Goal: Information Seeking & Learning: Learn about a topic

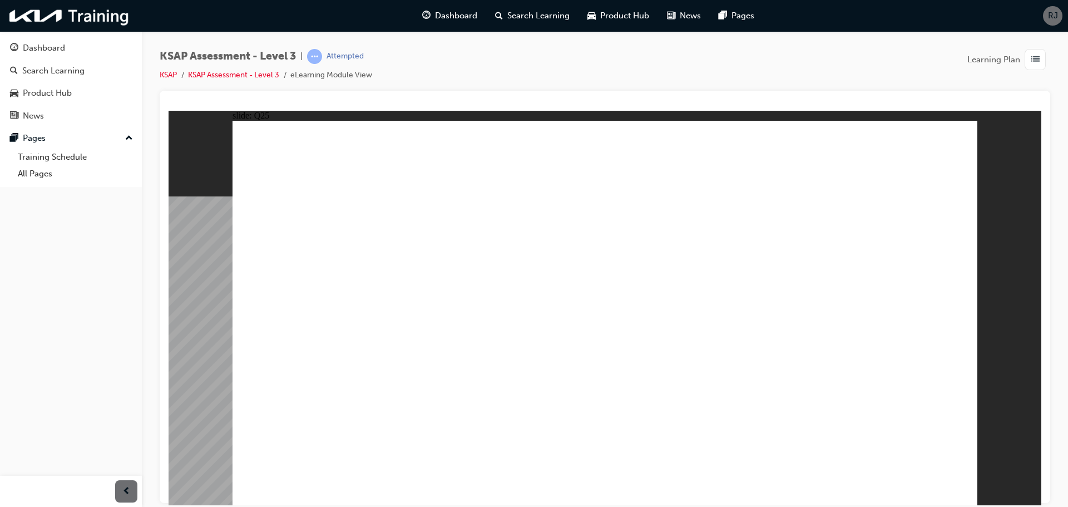
checkbox input "true"
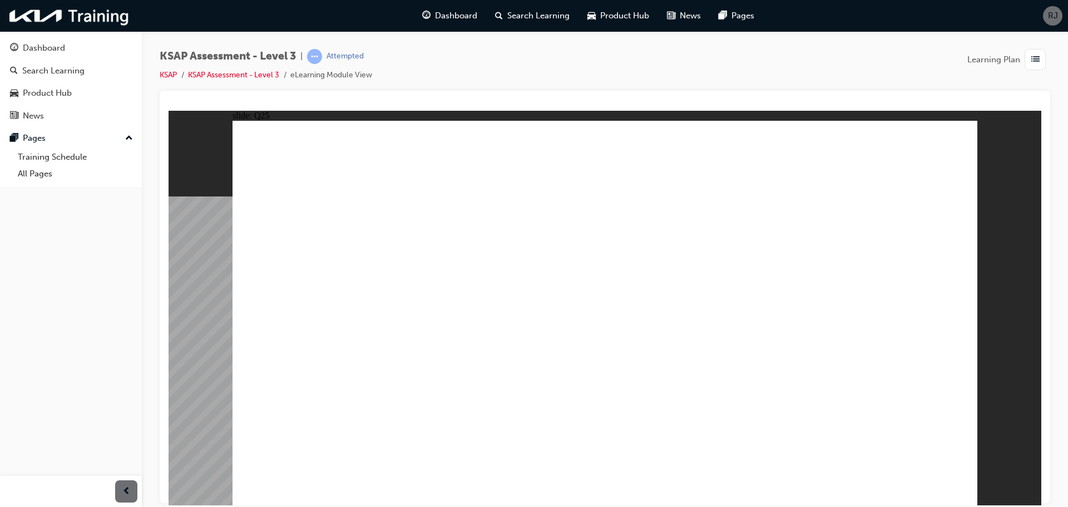
checkbox input "true"
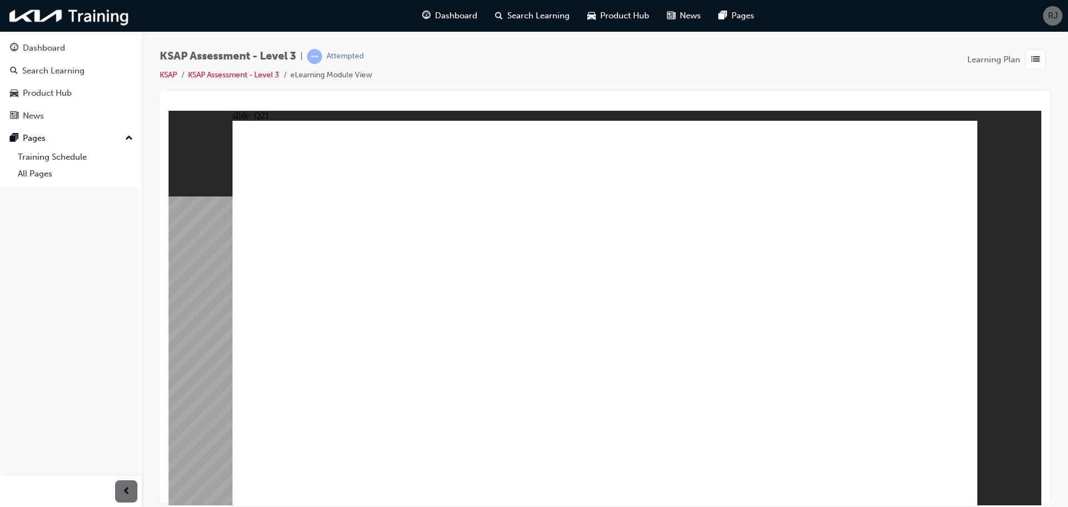
checkbox input "true"
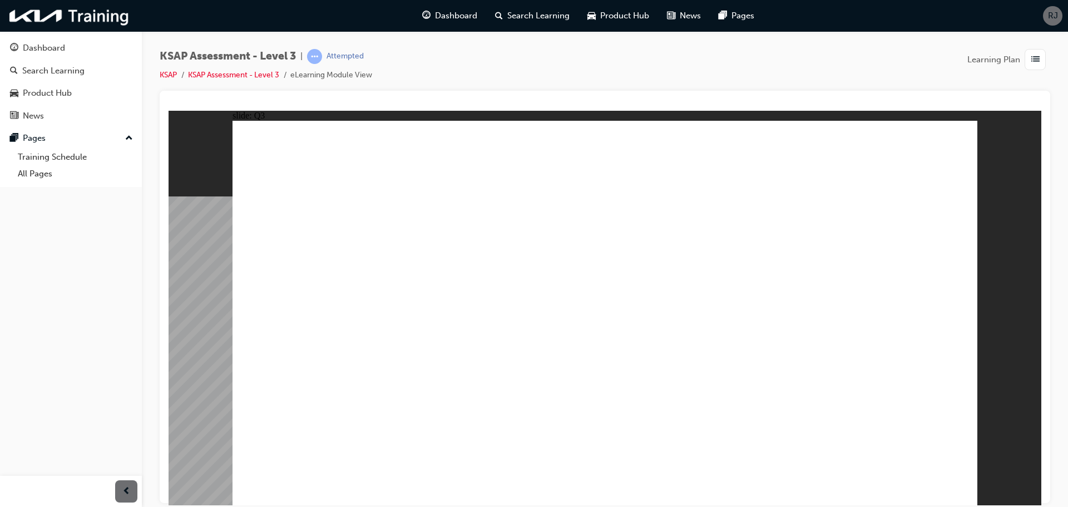
radio input "true"
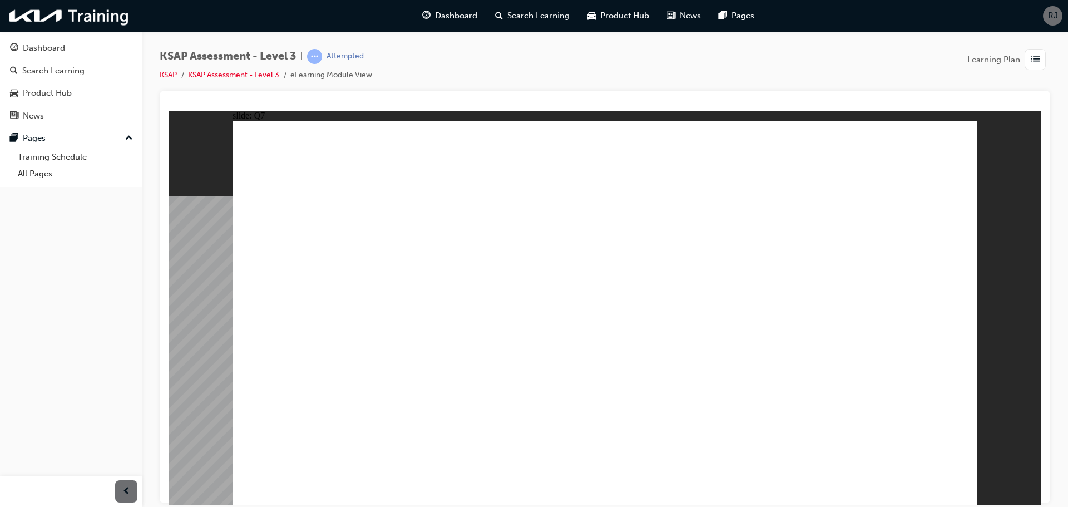
radio input "true"
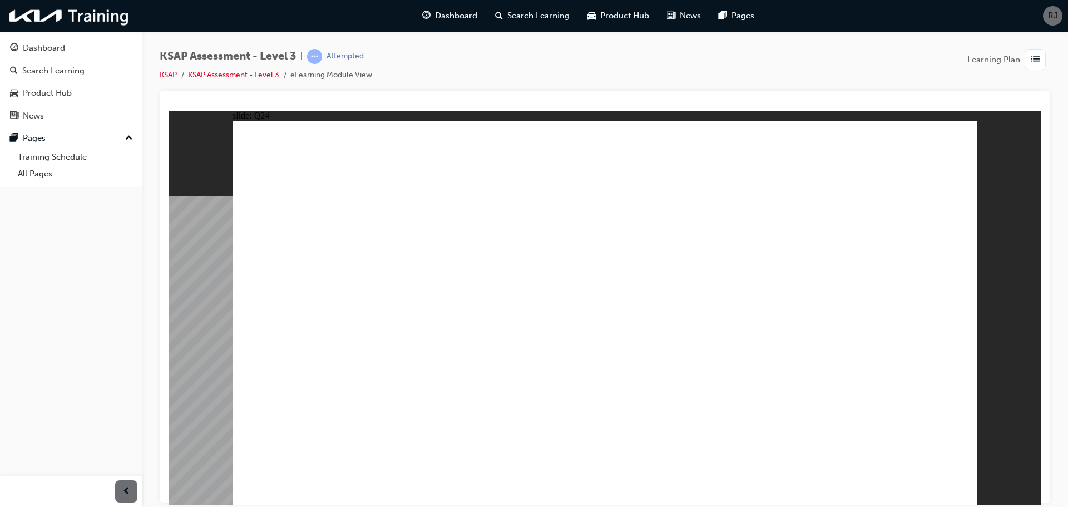
radio input "true"
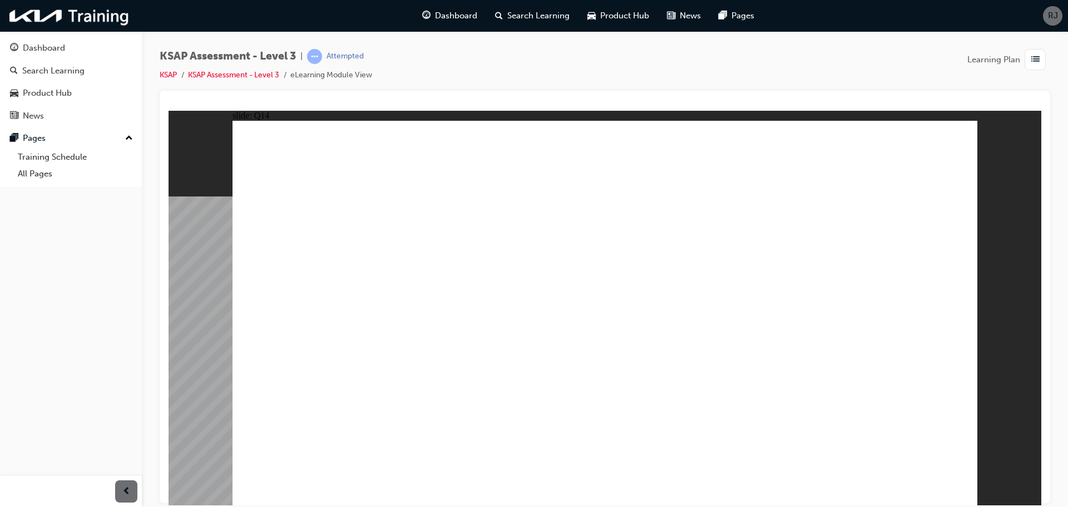
checkbox input "true"
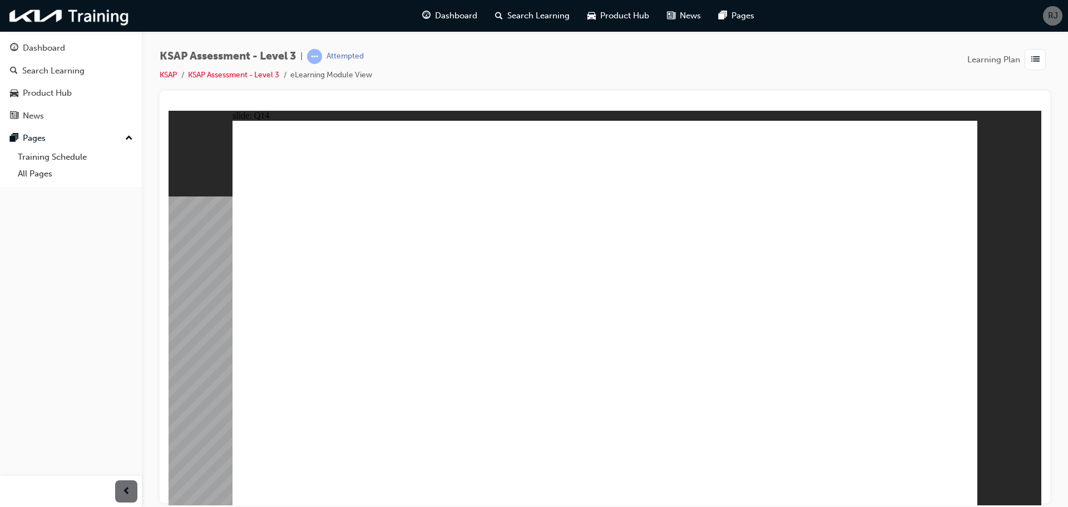
checkbox input "true"
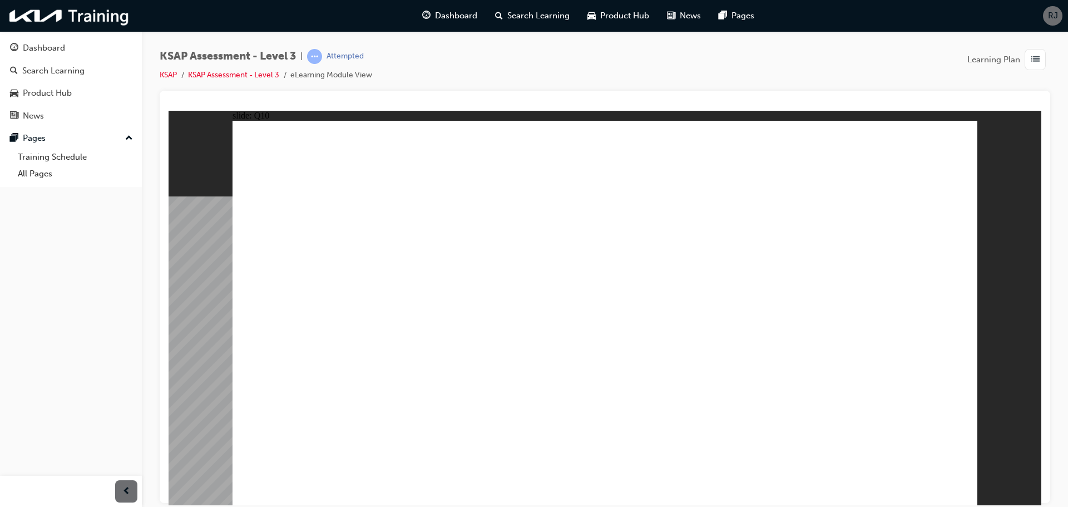
checkbox input "true"
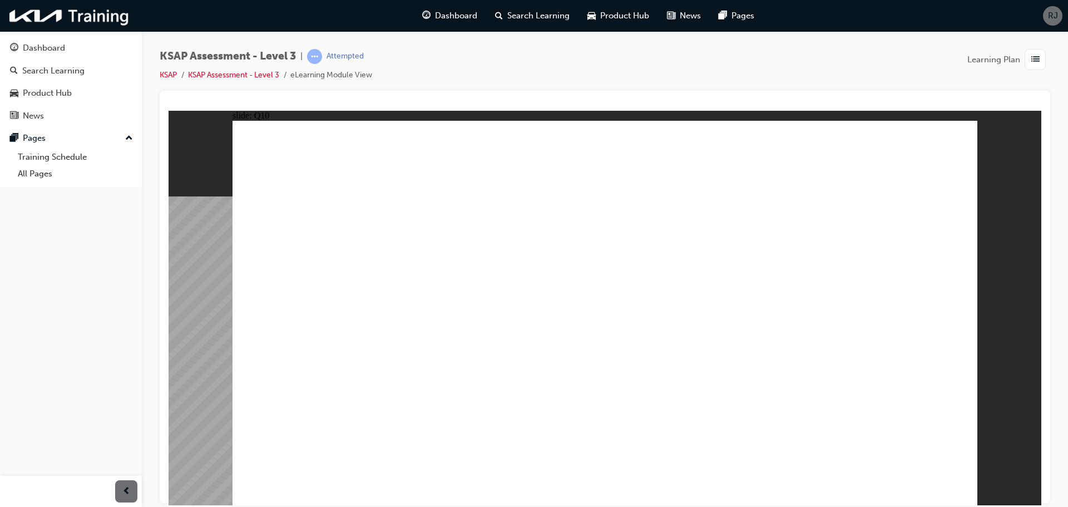
radio input "false"
radio input "true"
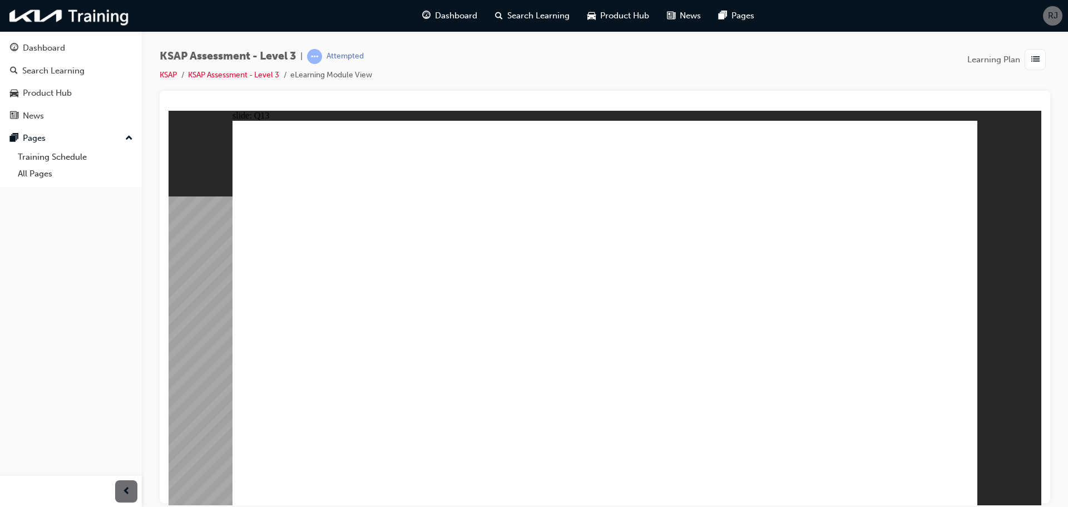
checkbox input "true"
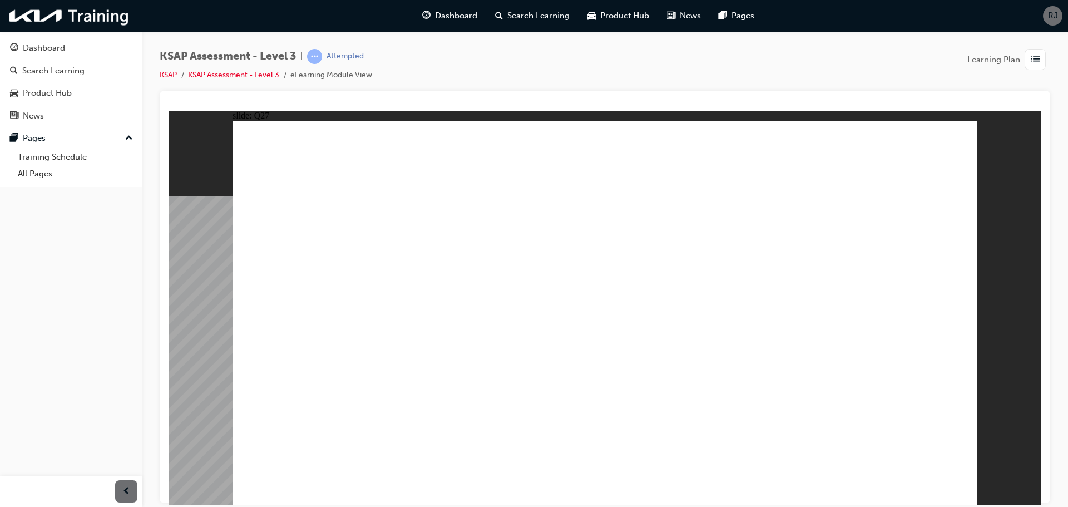
checkbox input "true"
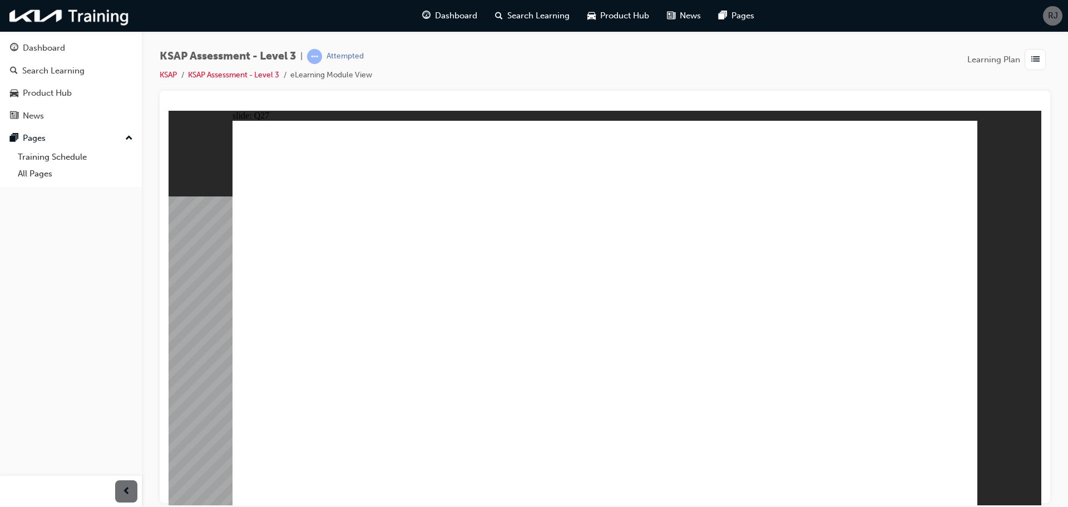
radio input "true"
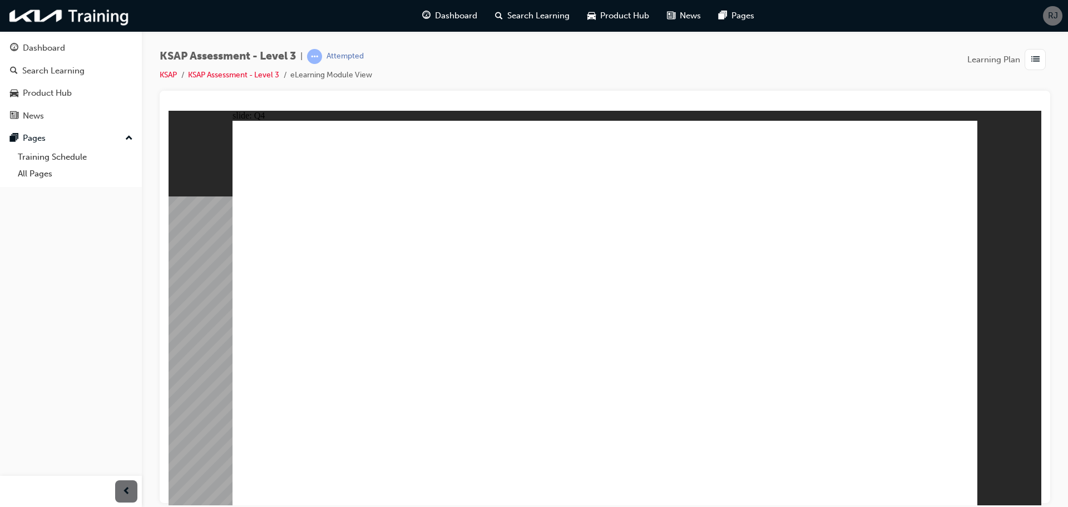
radio input "true"
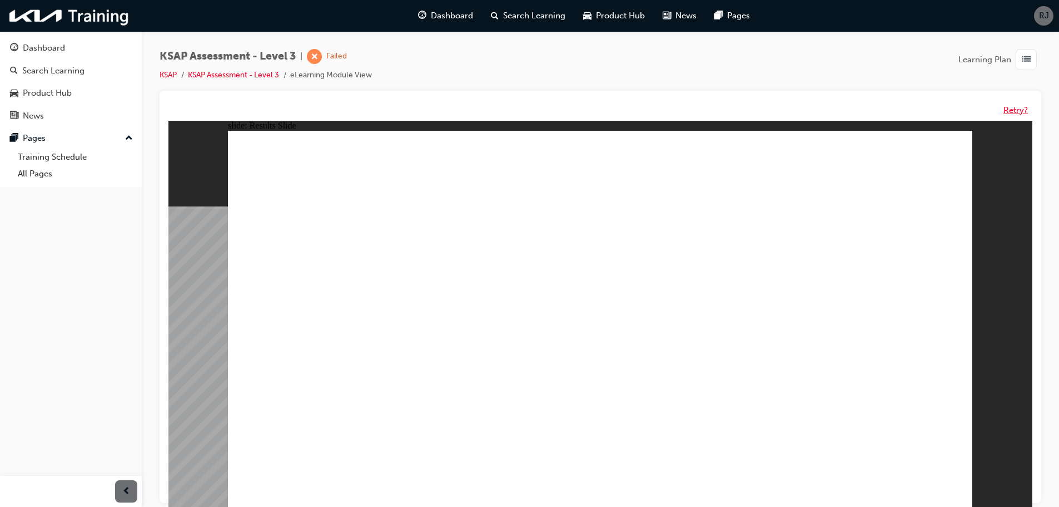
click at [1016, 113] on button "Retry?" at bounding box center [1016, 110] width 24 height 13
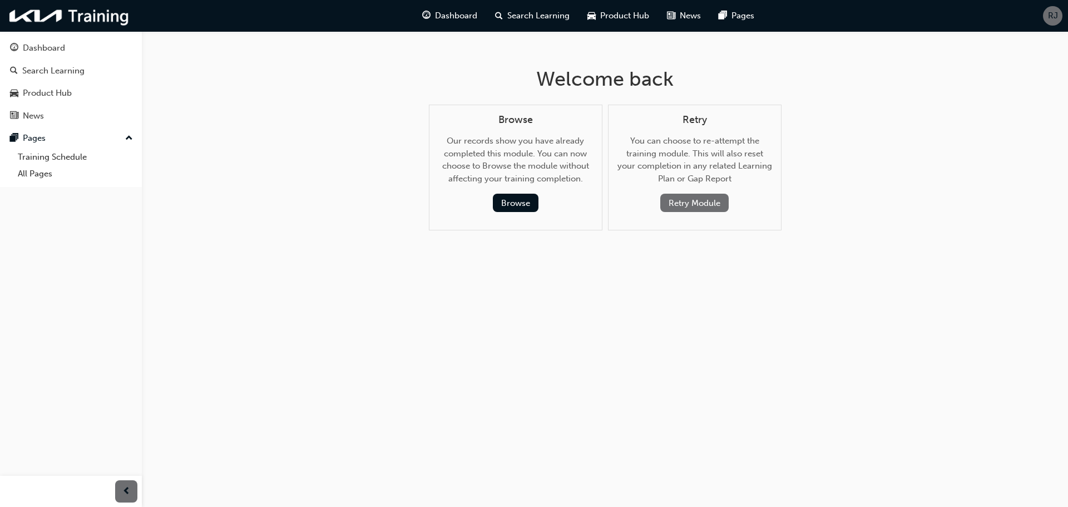
click at [696, 196] on button "Retry Module" at bounding box center [694, 202] width 68 height 18
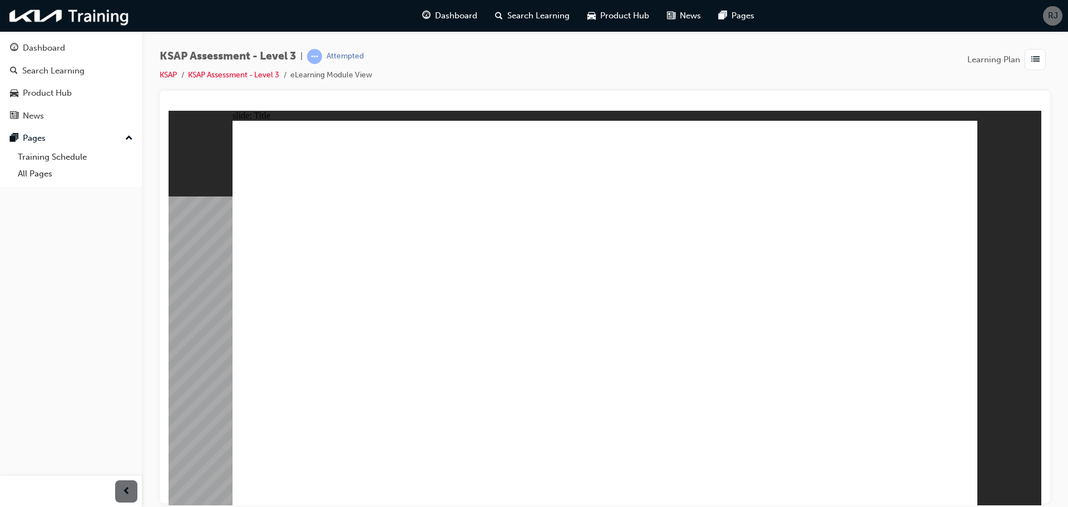
checkbox input "true"
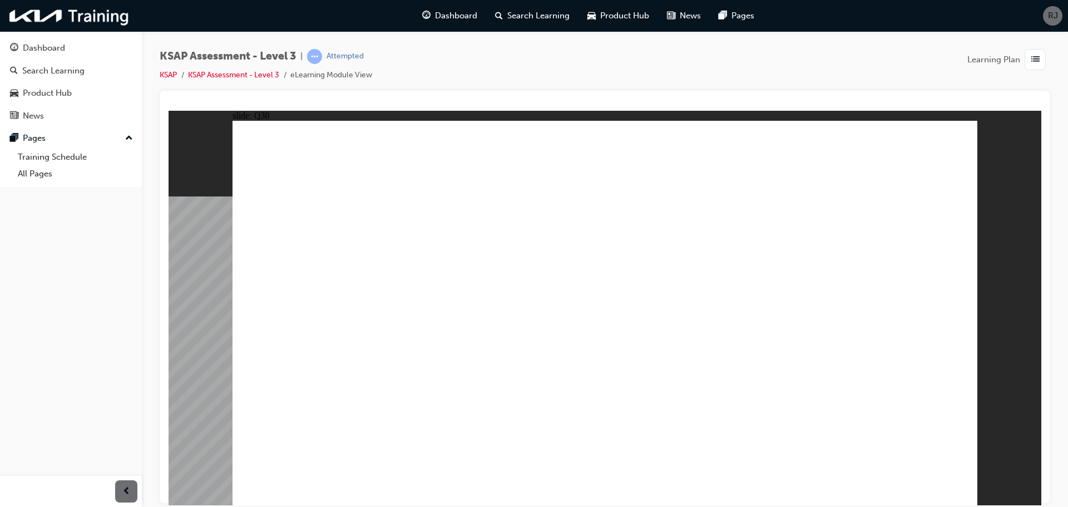
checkbox input "true"
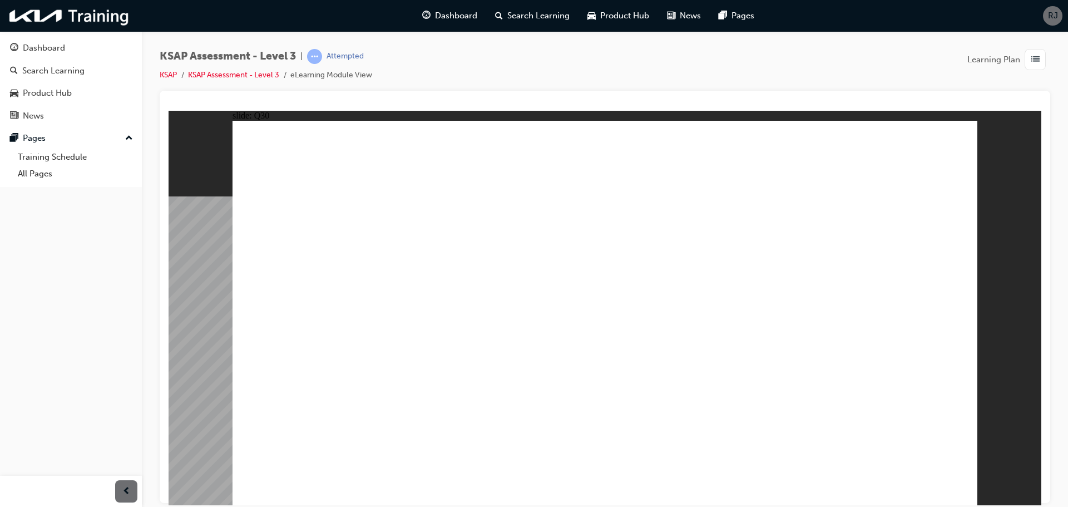
radio input "true"
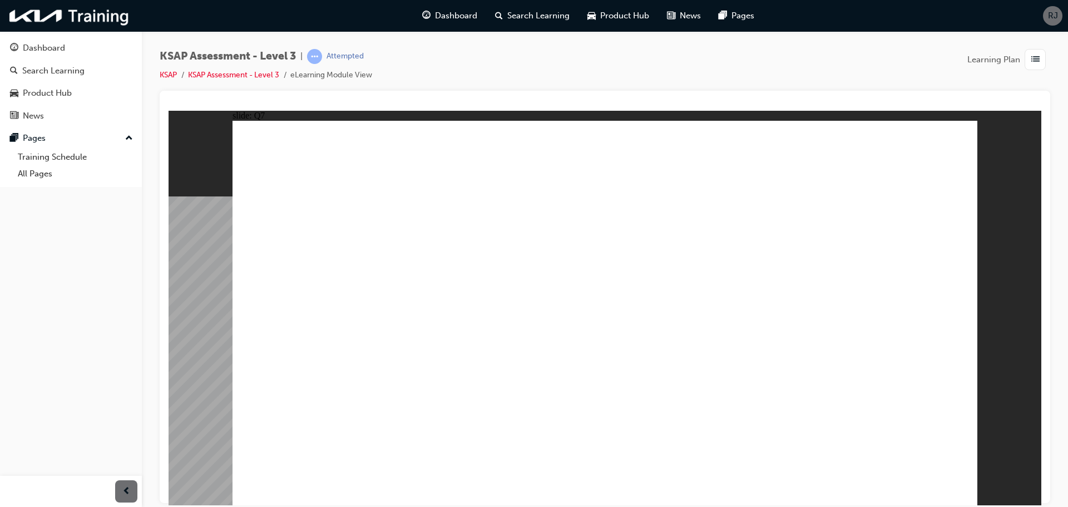
radio input "true"
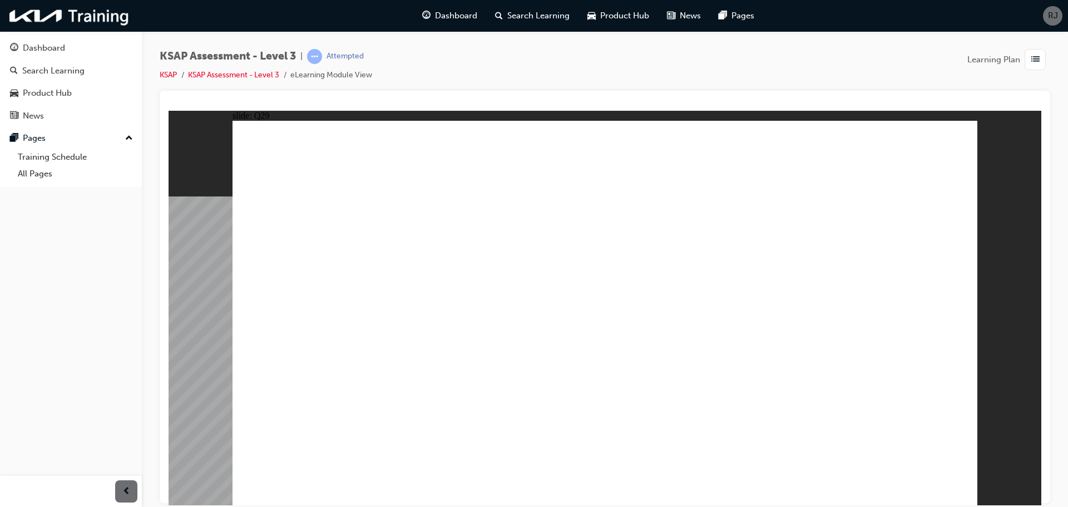
checkbox input "true"
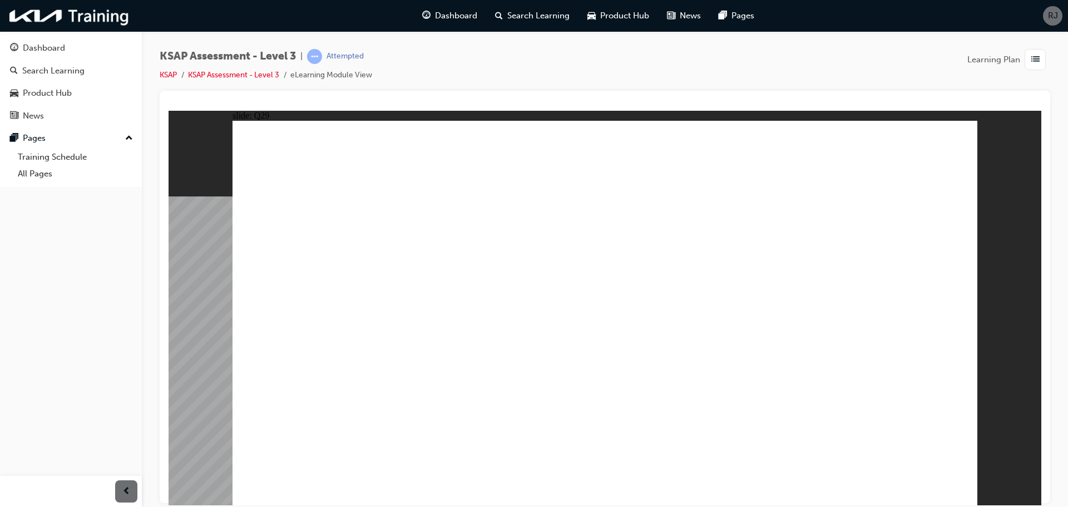
radio input "true"
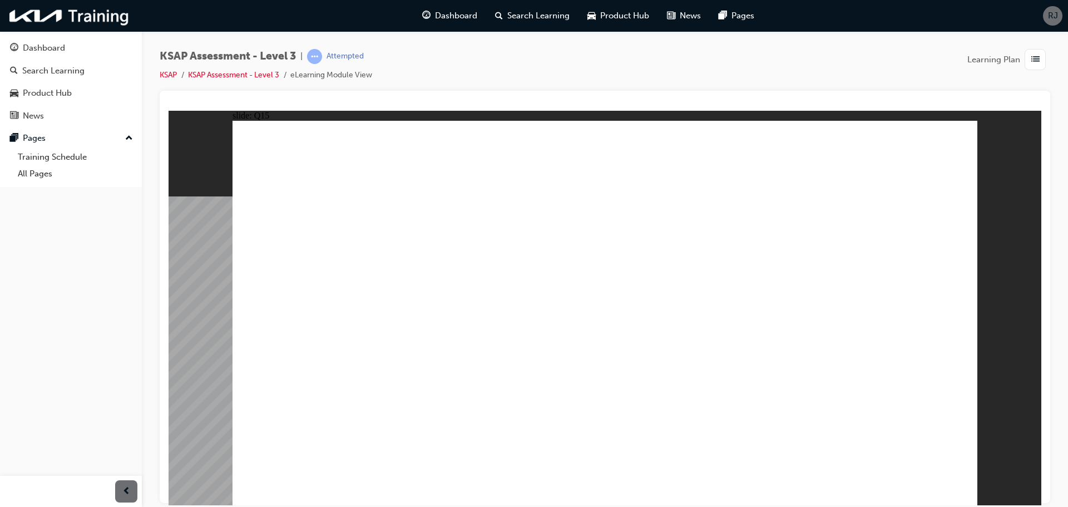
radio input "true"
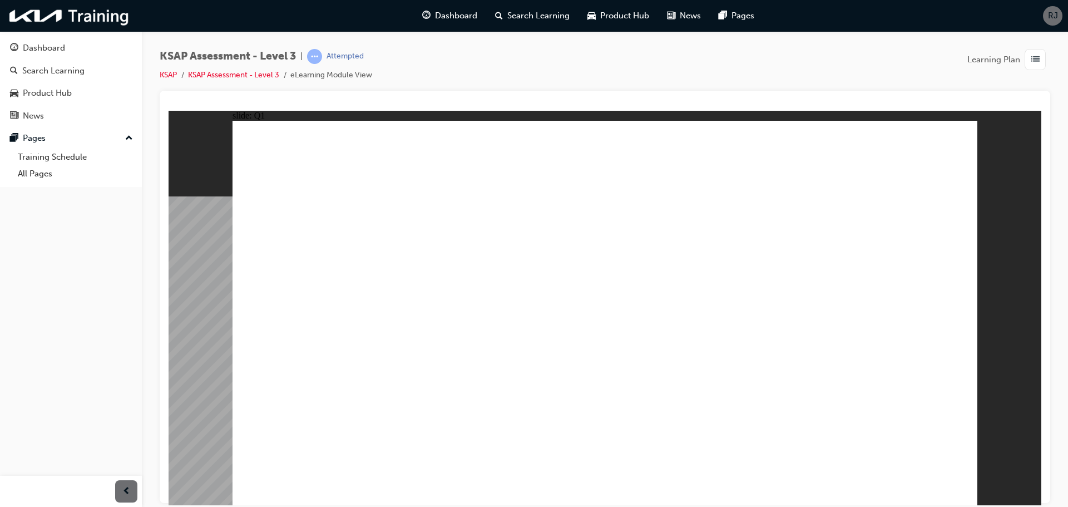
radio input "true"
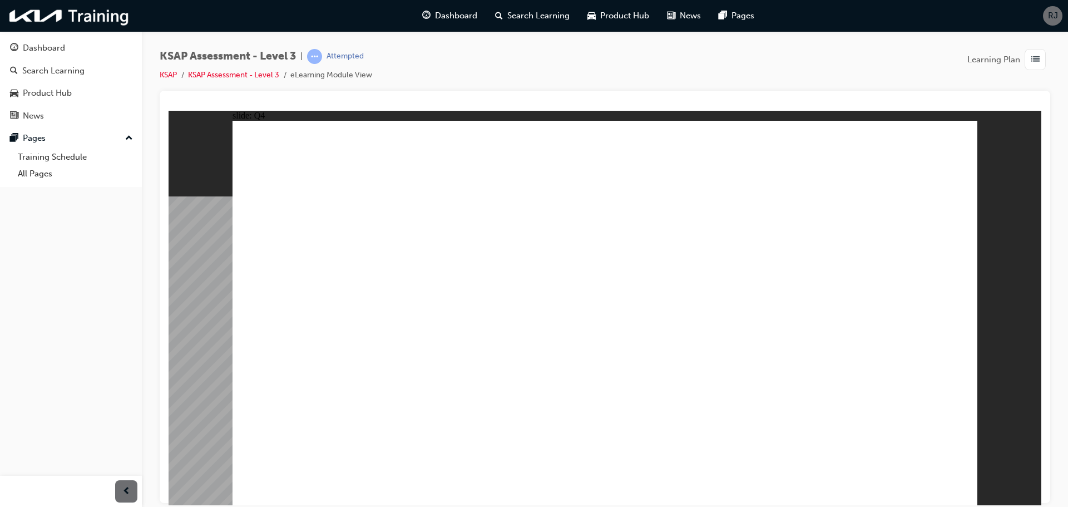
radio input "true"
checkbox input "true"
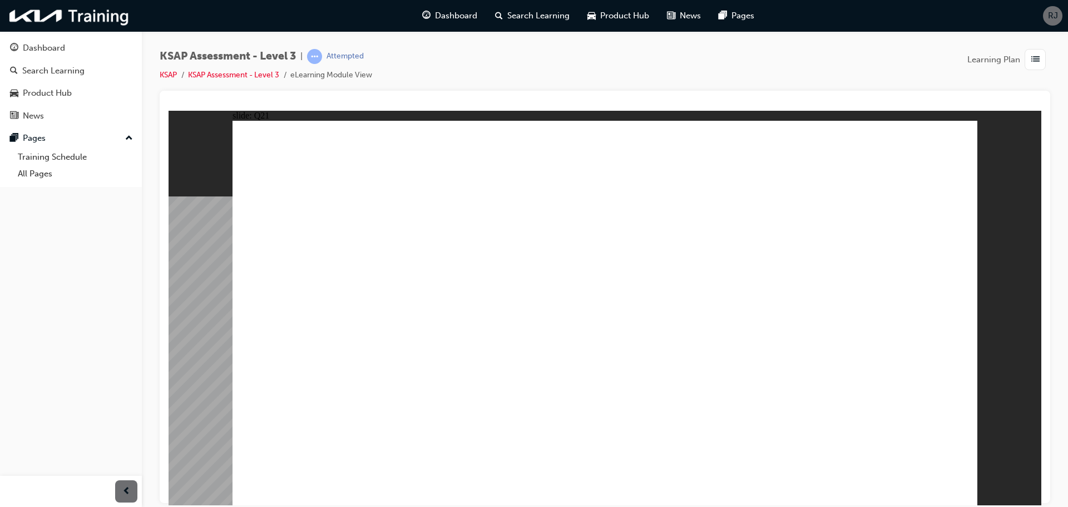
checkbox input "true"
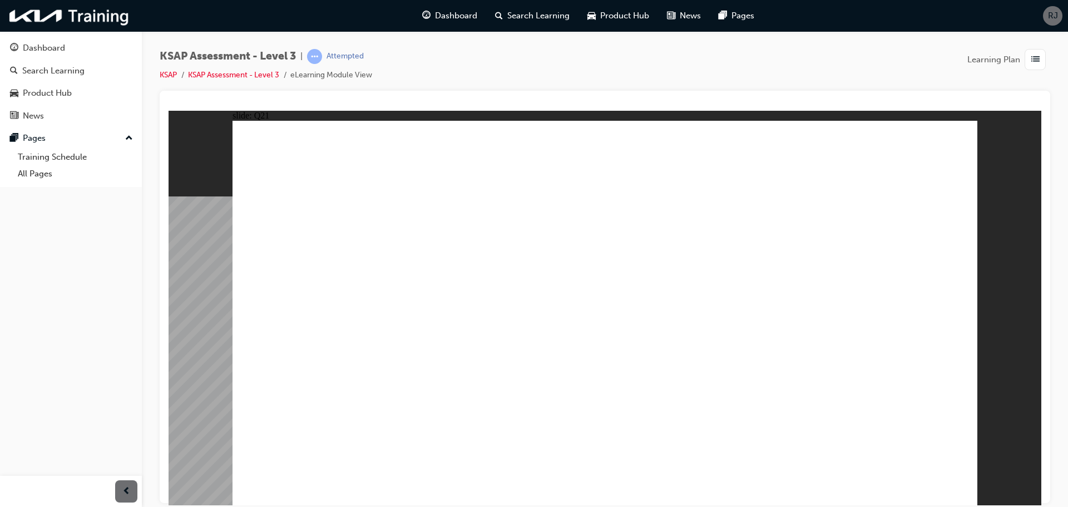
radio input "true"
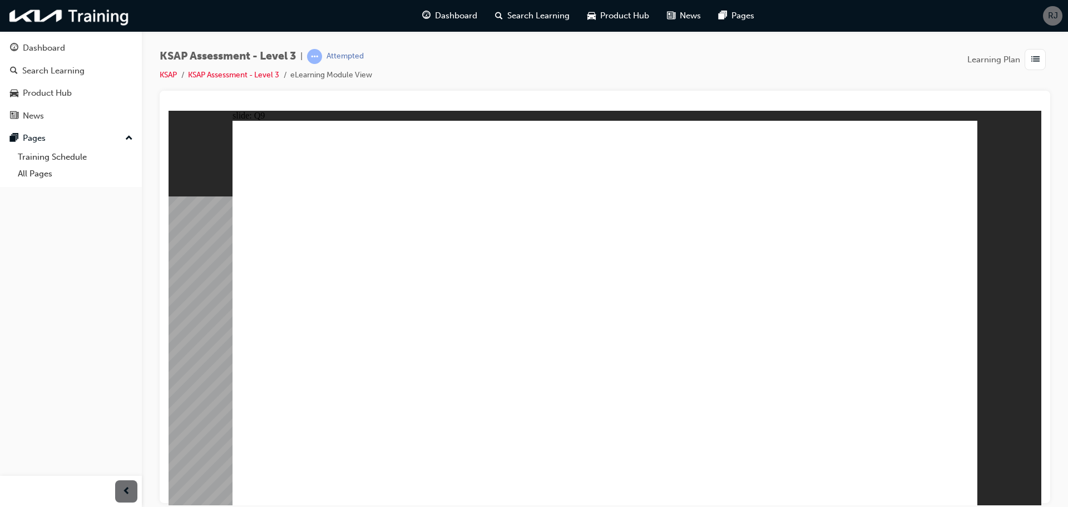
radio input "true"
radio input "false"
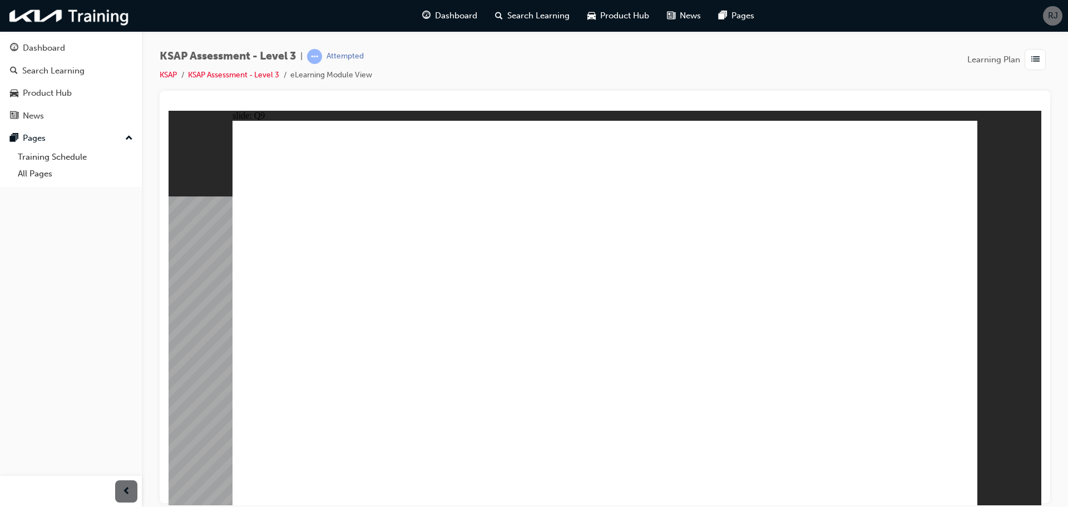
radio input "true"
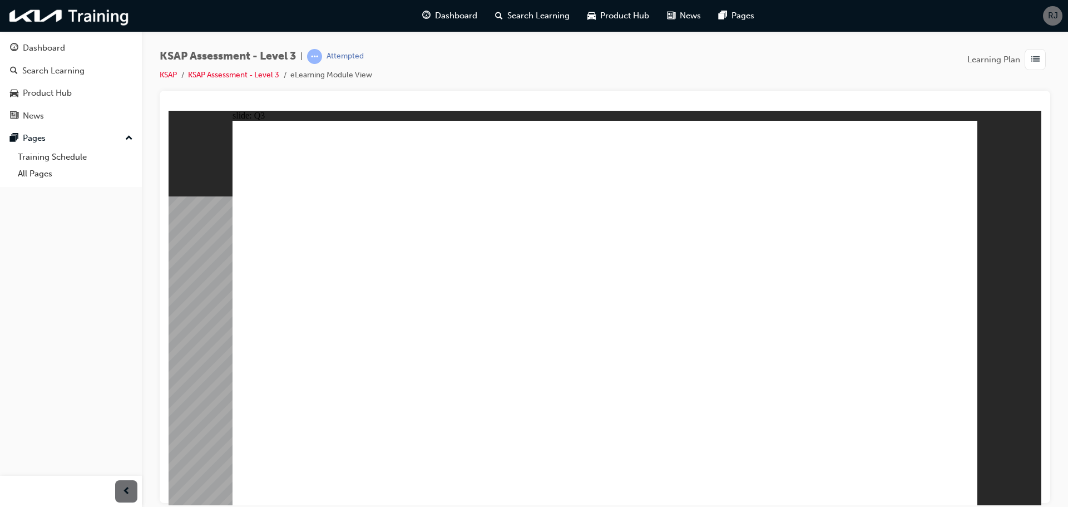
radio input "true"
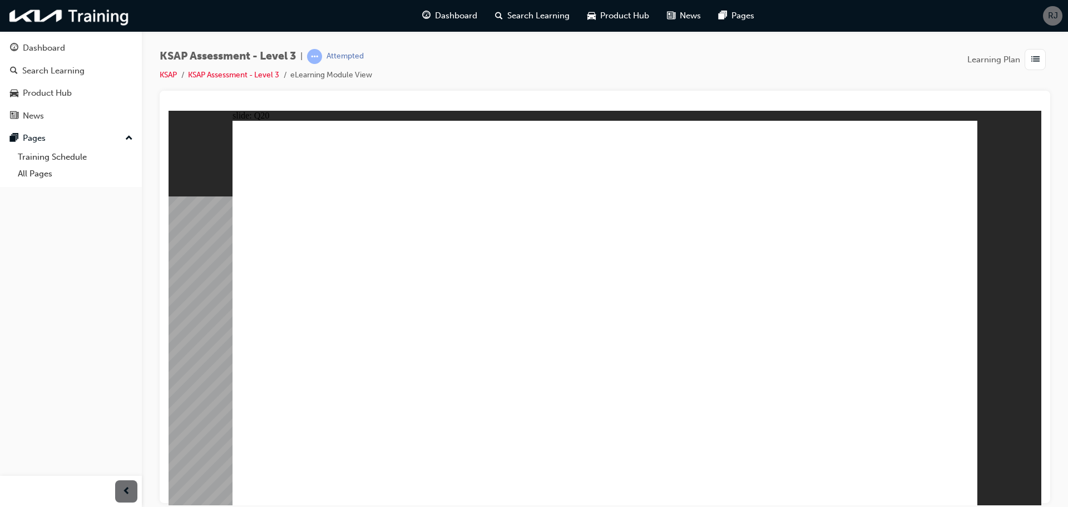
radio input "true"
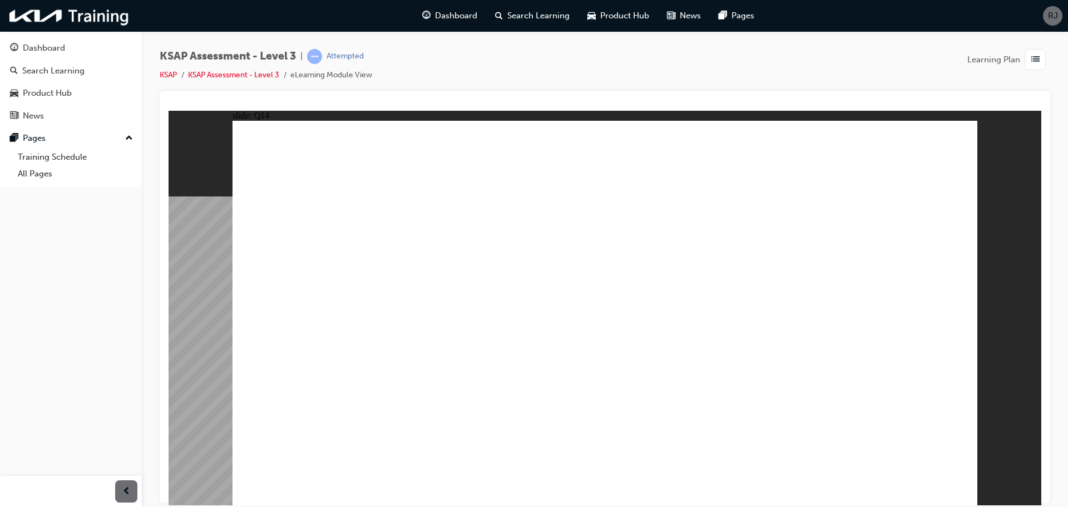
checkbox input "true"
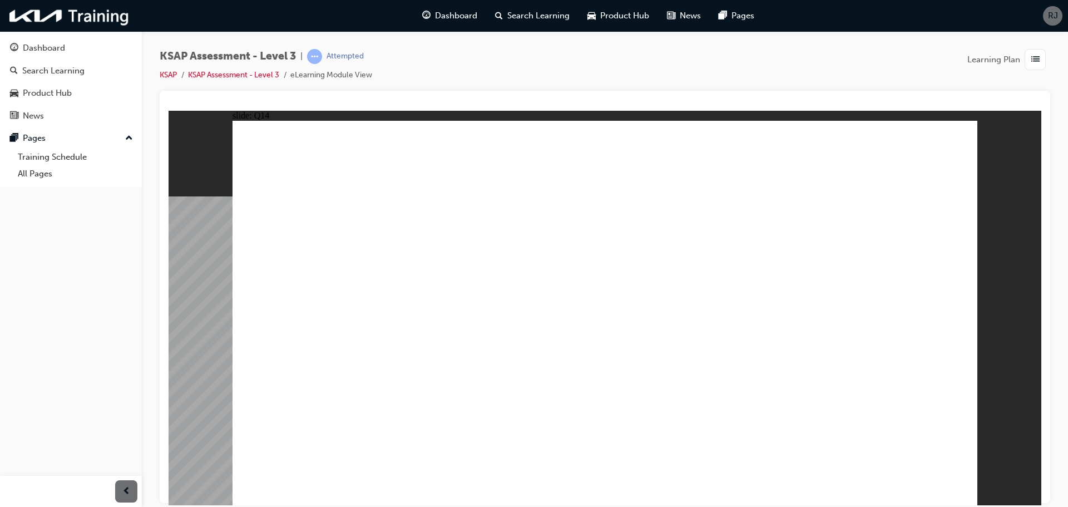
checkbox input "true"
radio input "true"
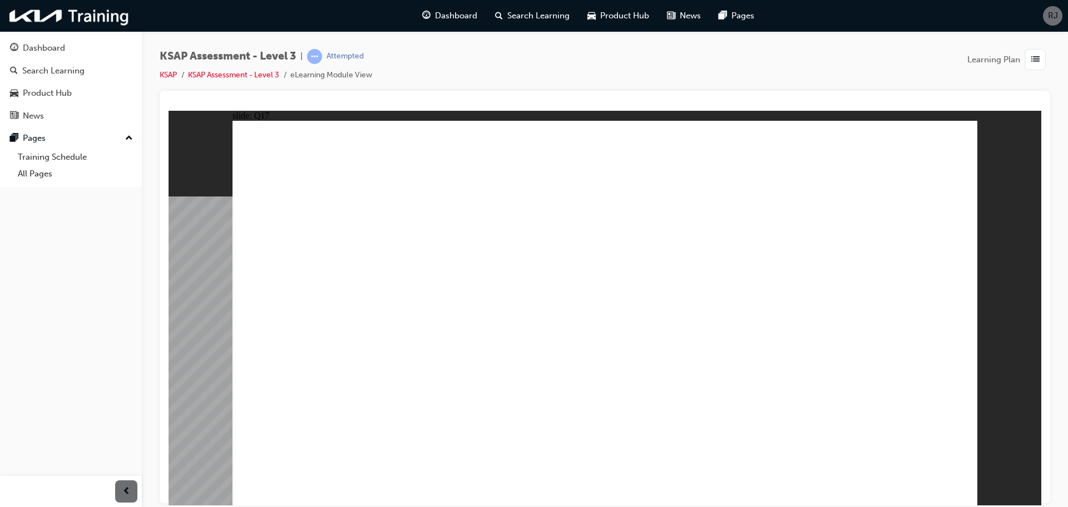
radio input "true"
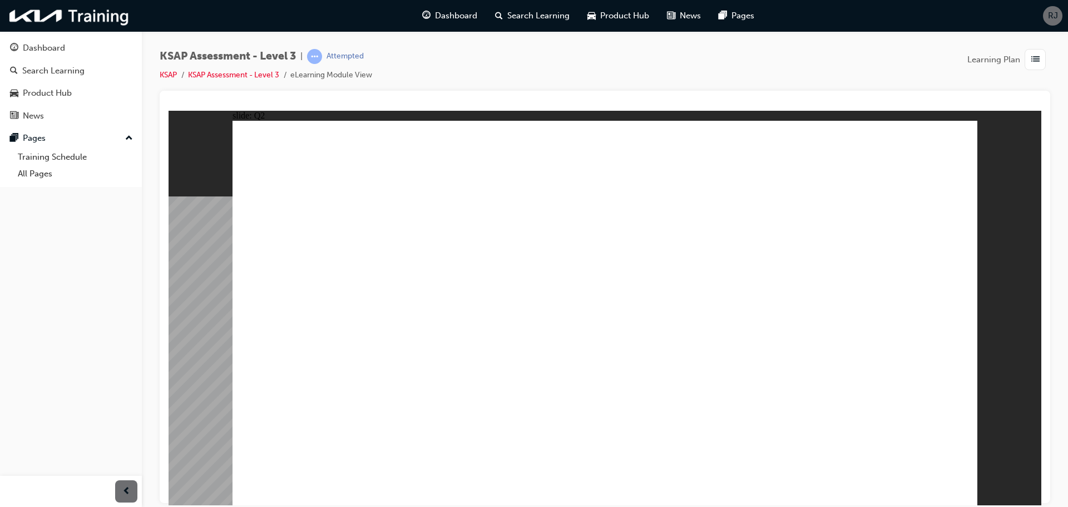
checkbox input "true"
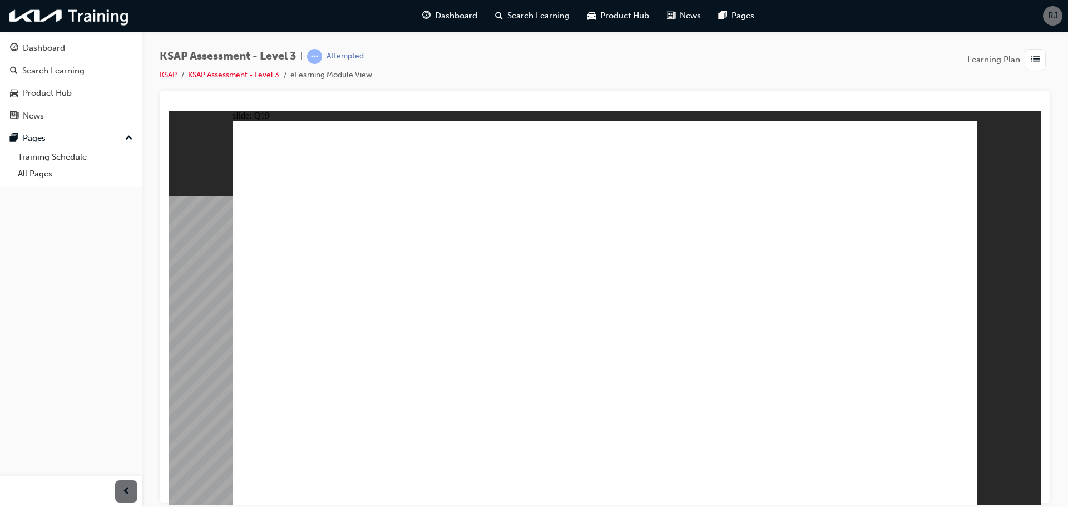
checkbox input "true"
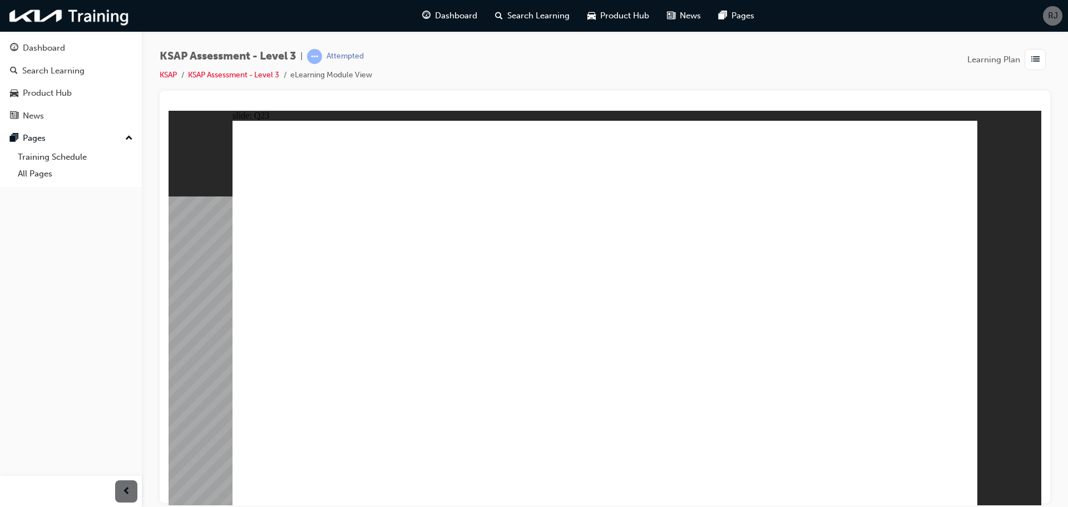
checkbox input "true"
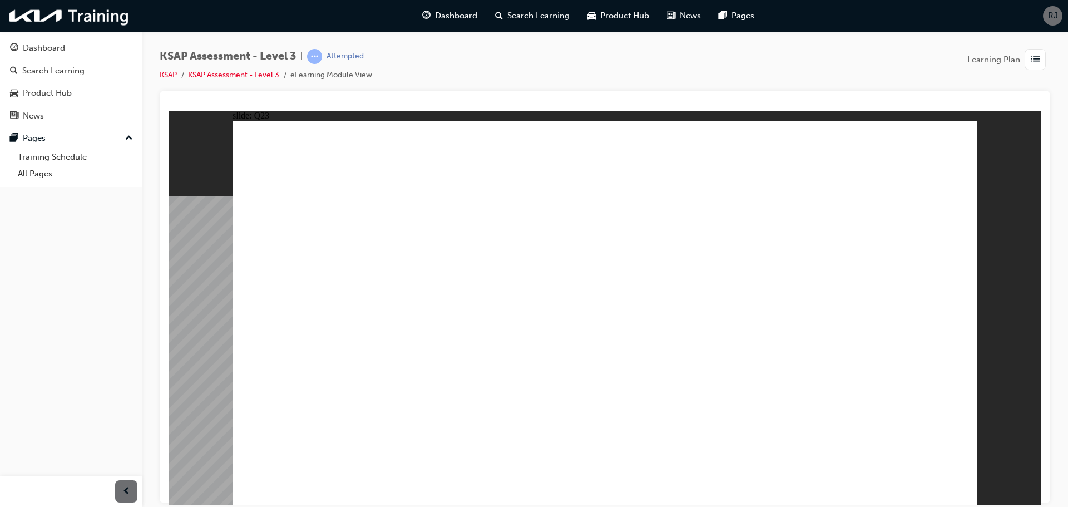
radio input "true"
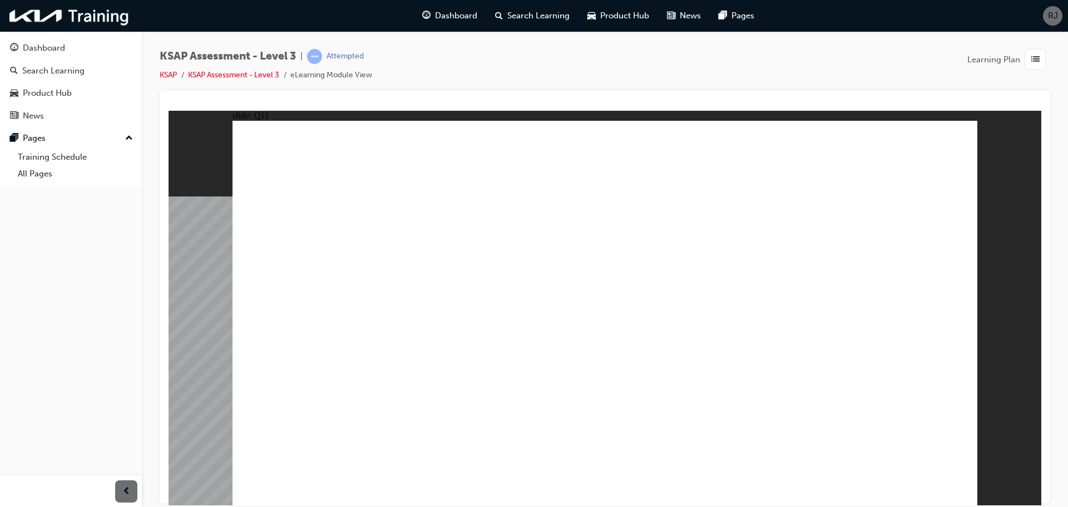
radio input "true"
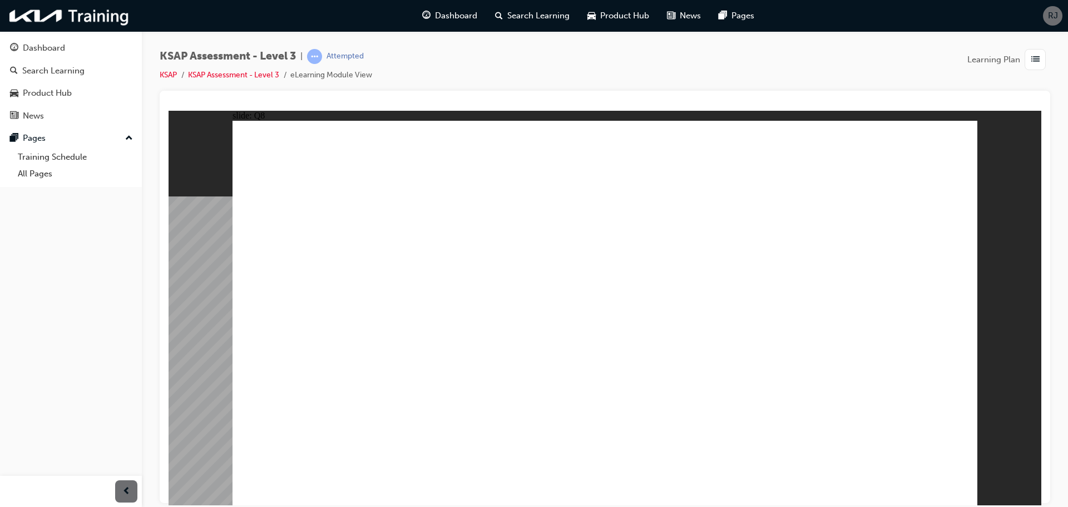
radio input "true"
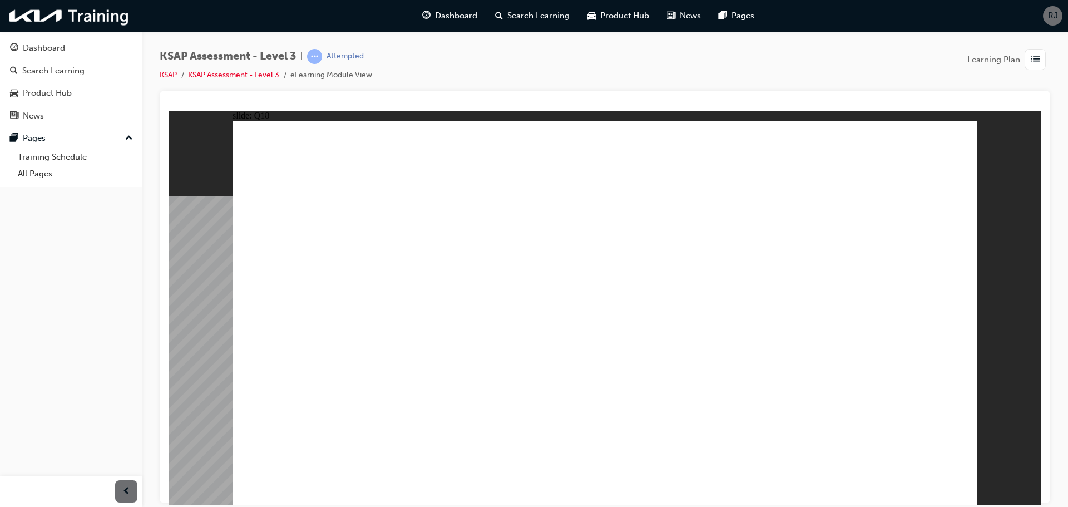
radio input "true"
checkbox input "true"
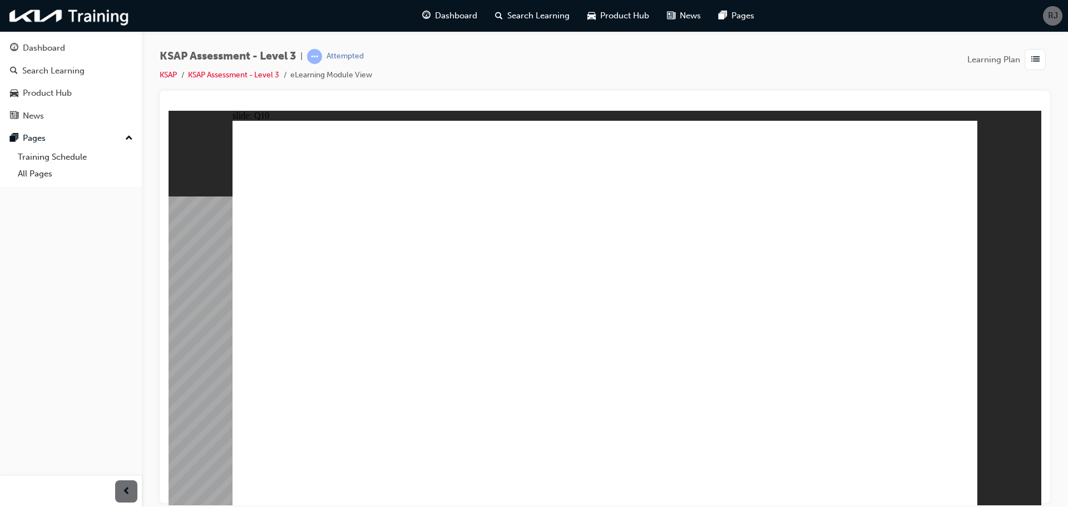
checkbox input "true"
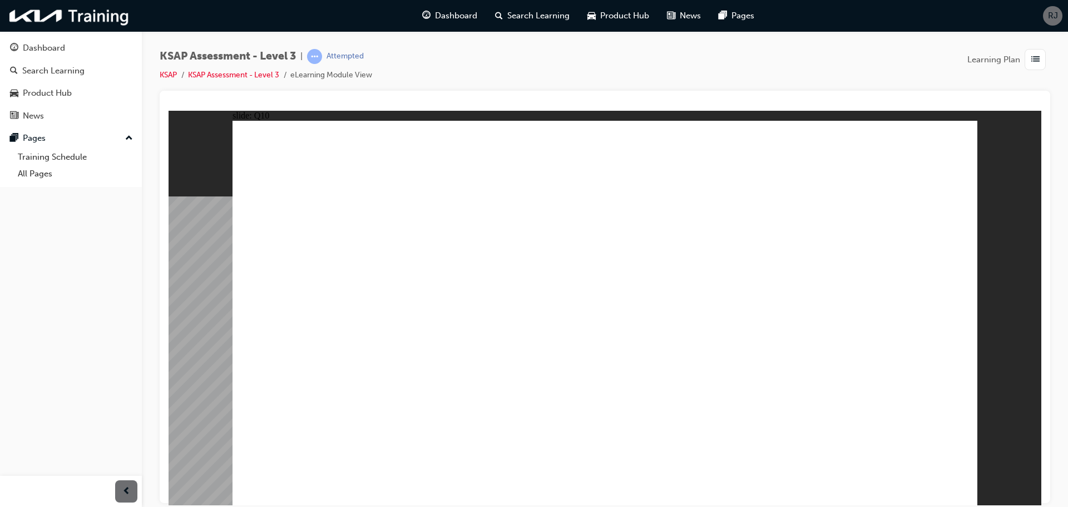
radio input "true"
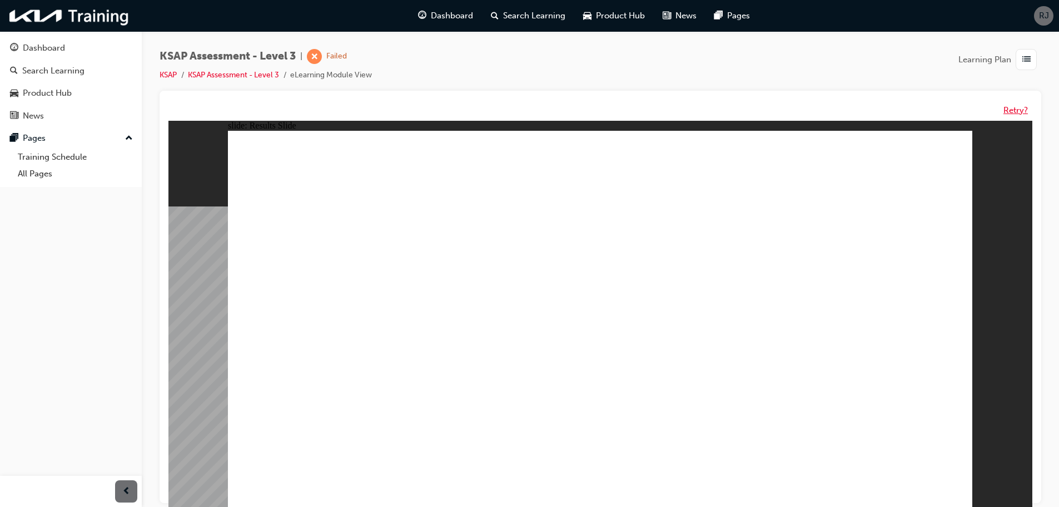
click at [1015, 108] on button "Retry?" at bounding box center [1016, 110] width 24 height 13
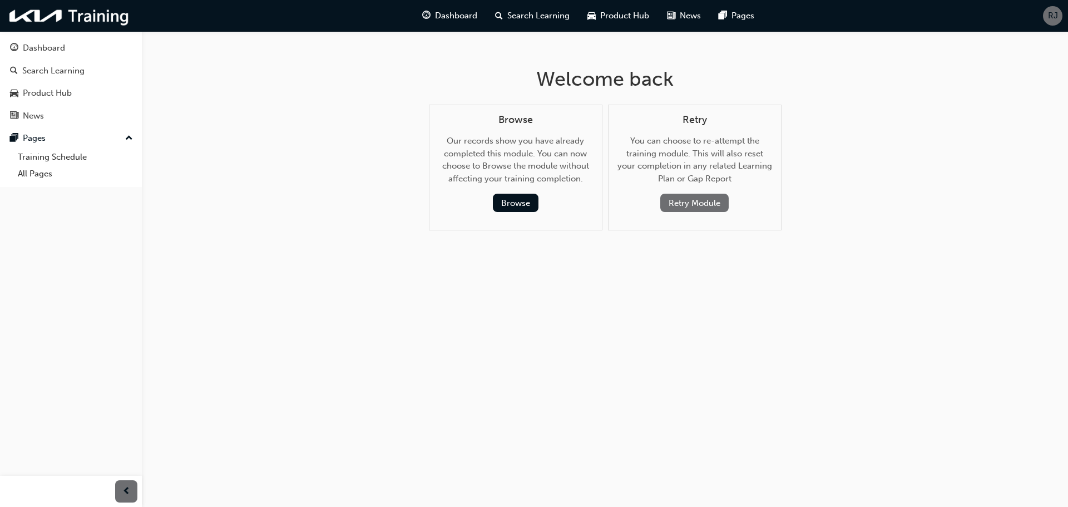
click at [684, 207] on button "Retry Module" at bounding box center [694, 202] width 68 height 18
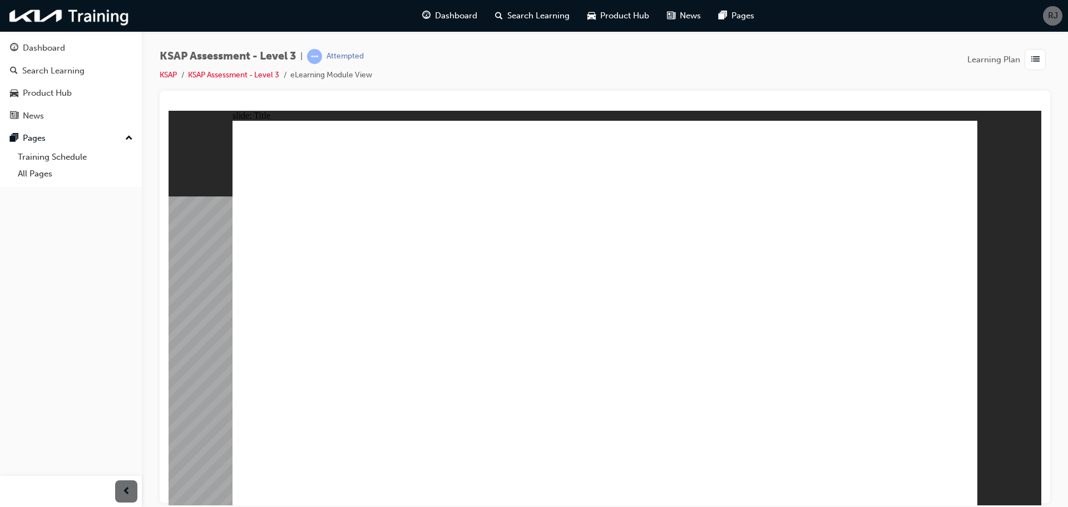
radio input "true"
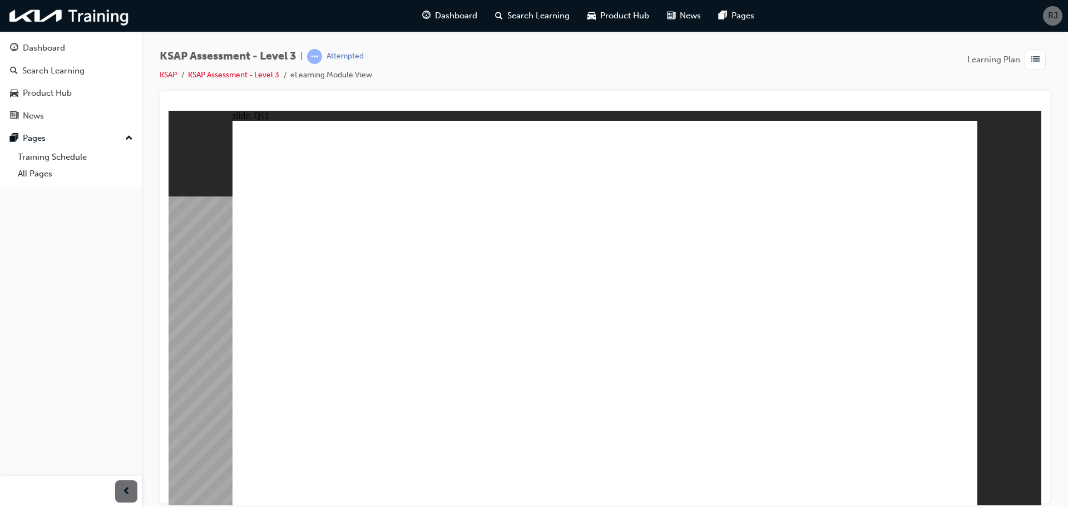
radio input "true"
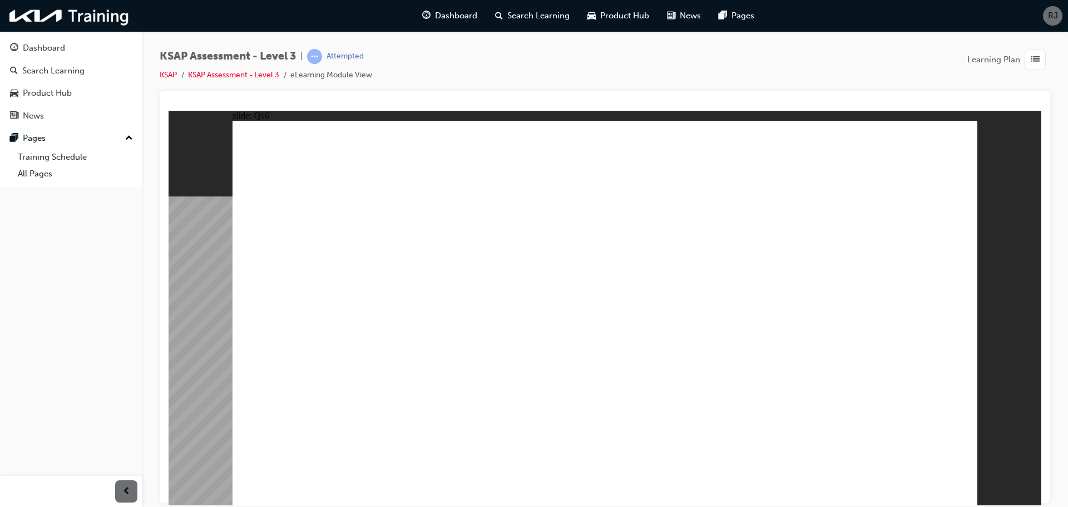
radio input "true"
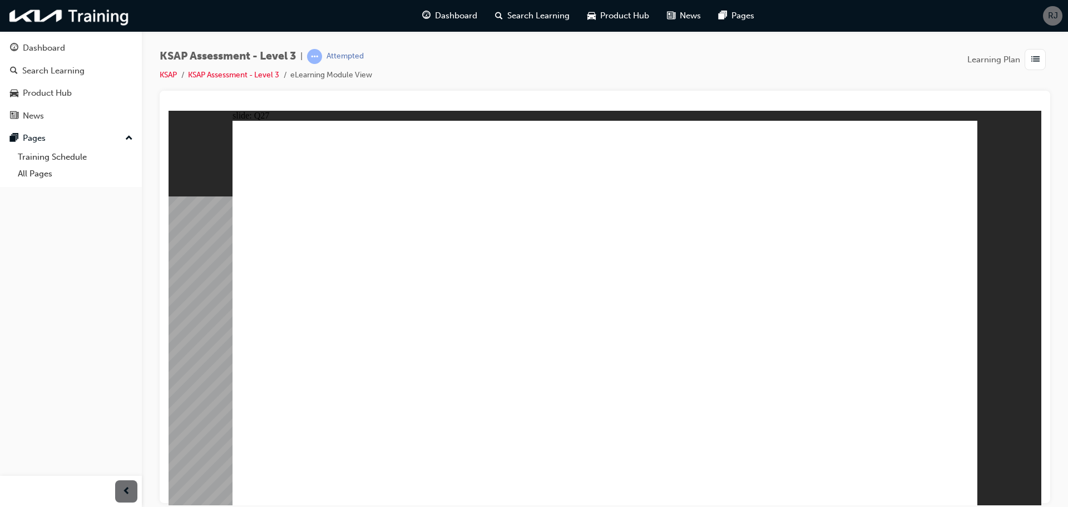
checkbox input "true"
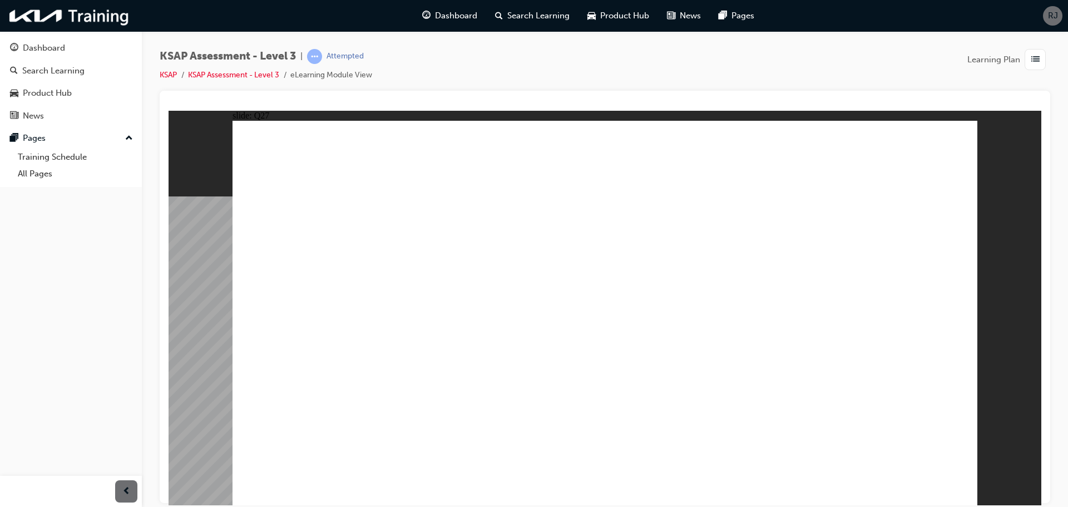
checkbox input "true"
radio input "true"
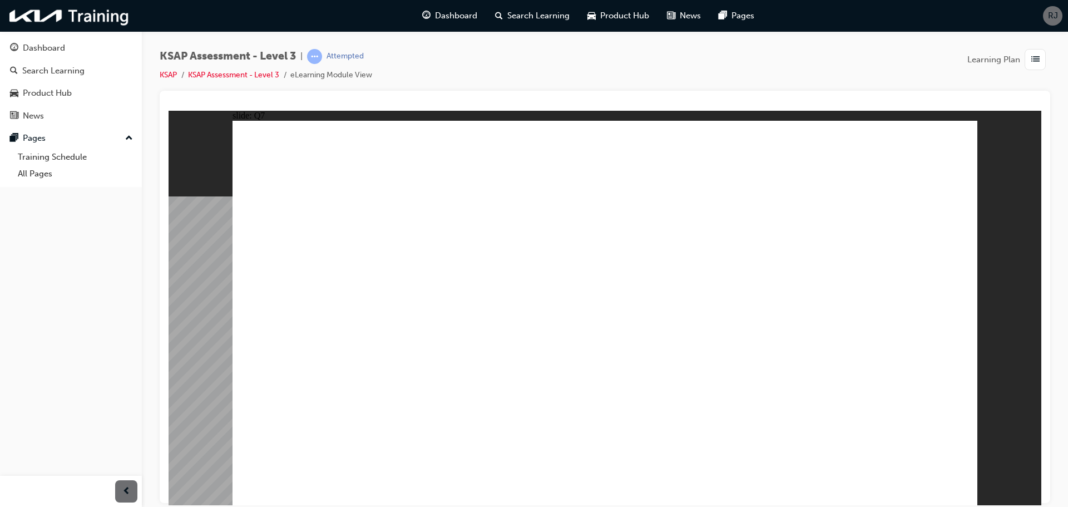
radio input "true"
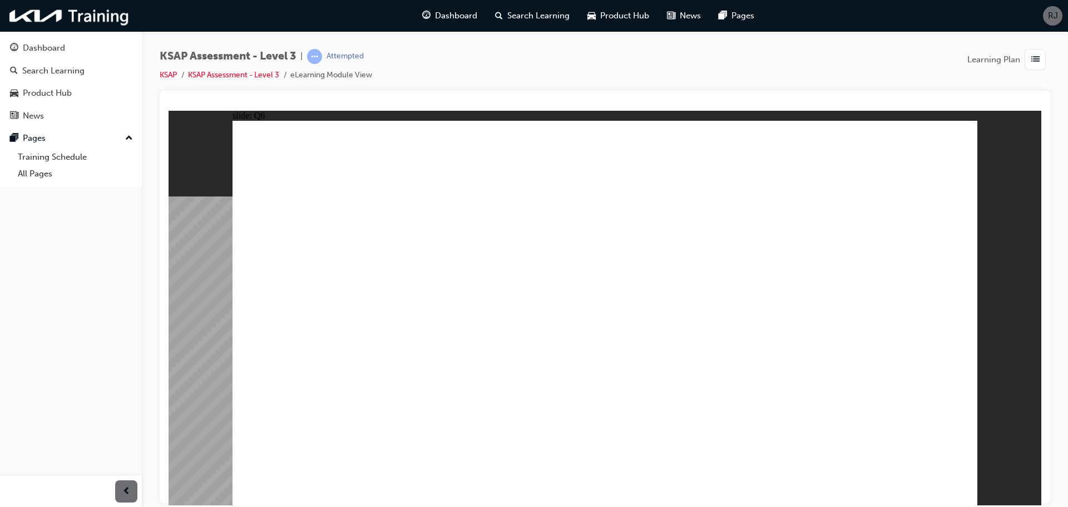
radio input "true"
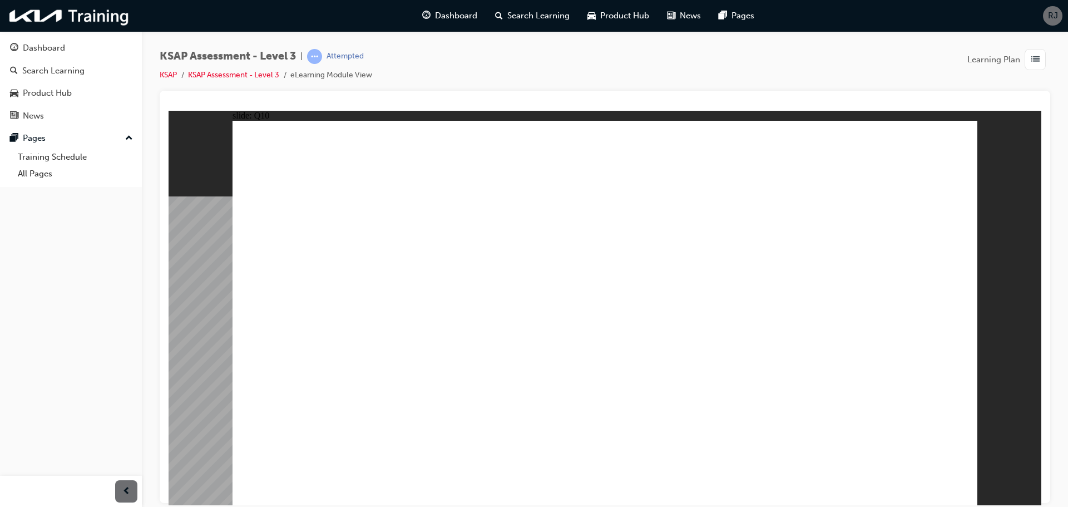
checkbox input "true"
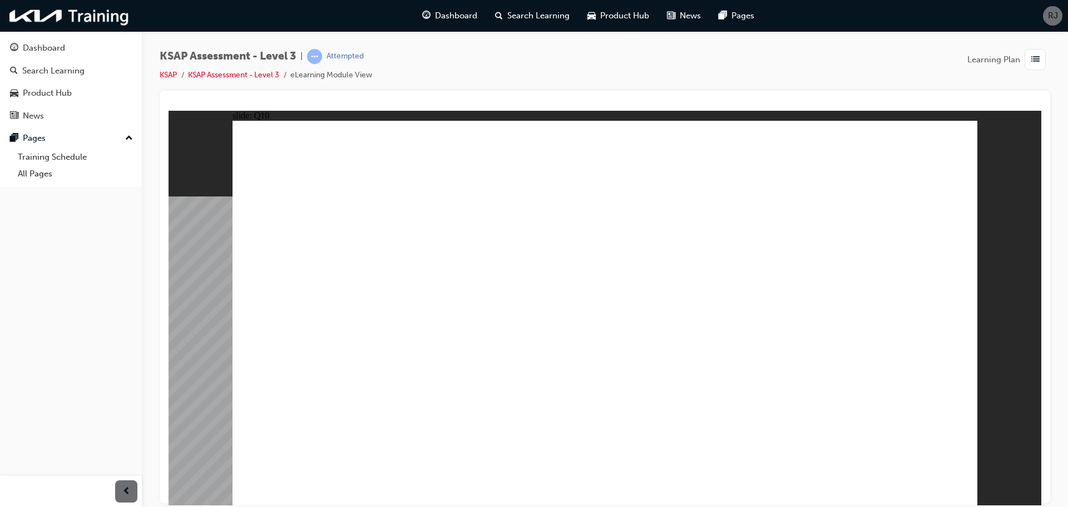
checkbox input "true"
radio input "true"
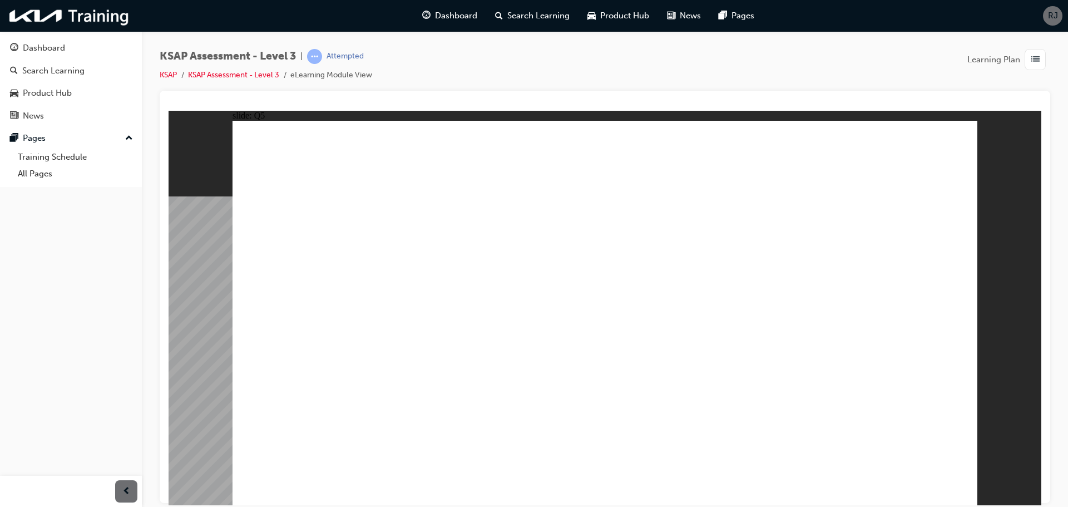
radio input "true"
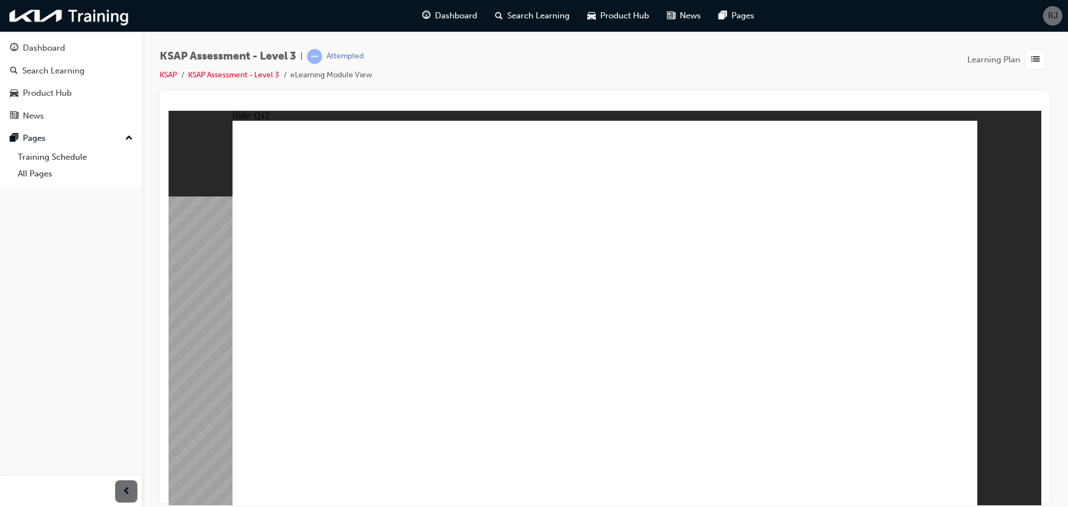
radio input "true"
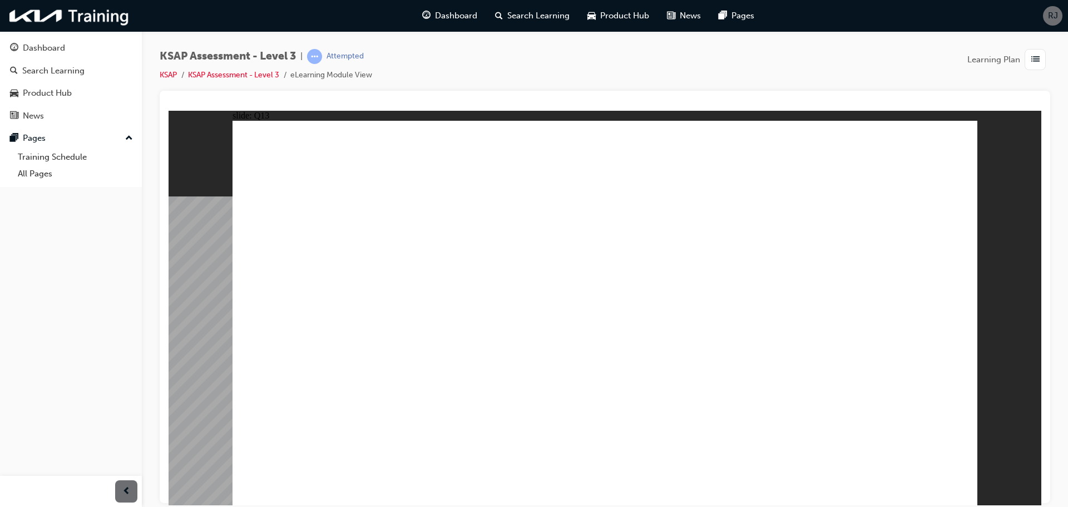
radio input "true"
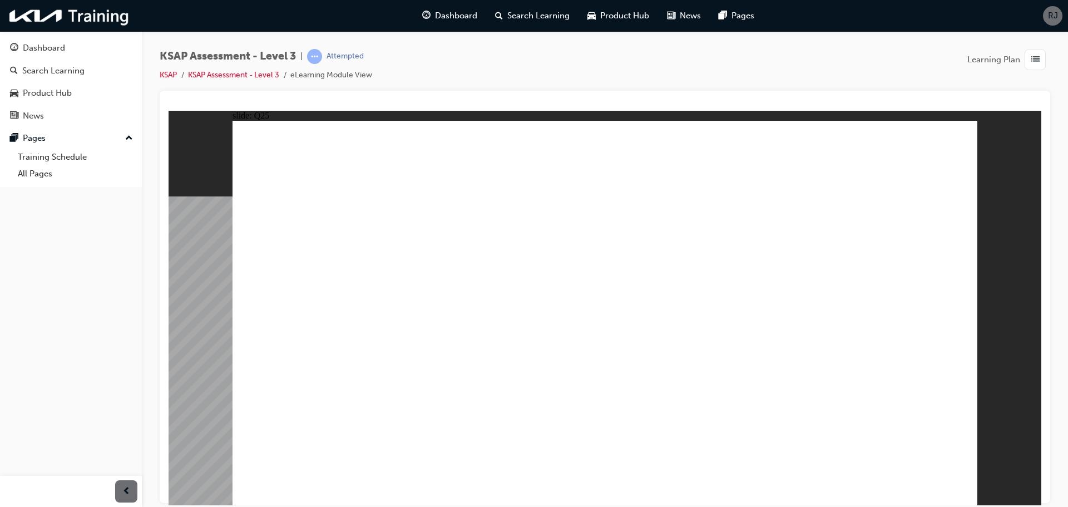
checkbox input "true"
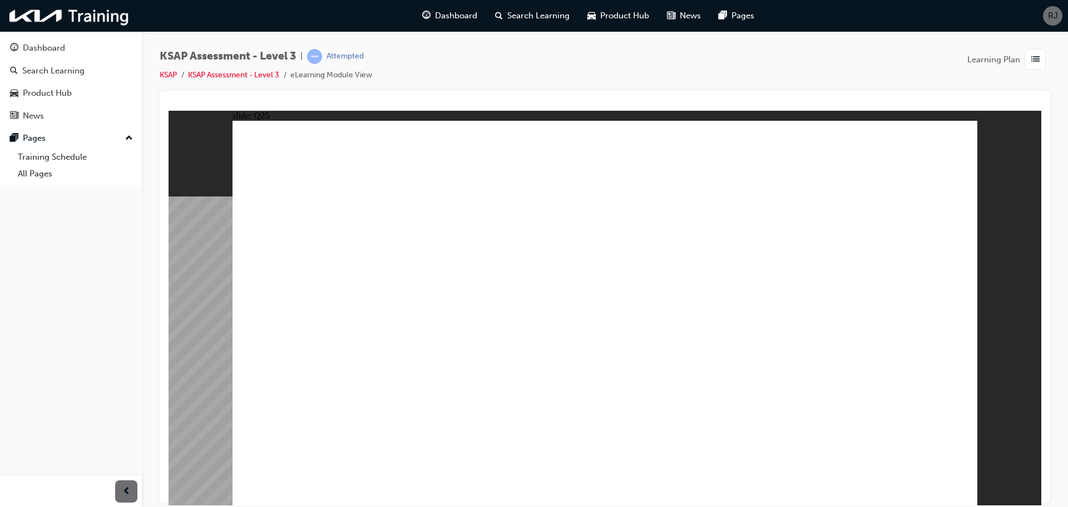
checkbox input "true"
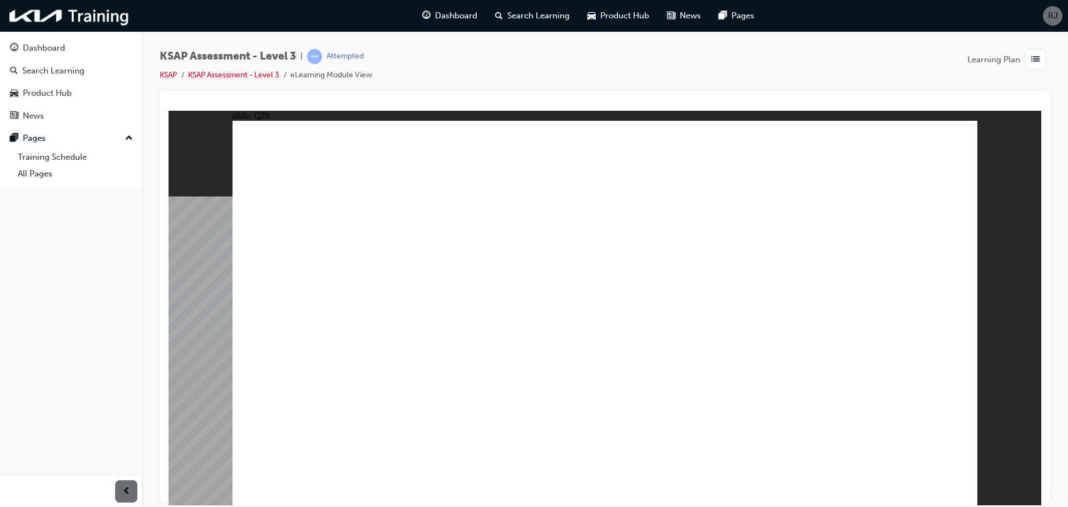
checkbox input "true"
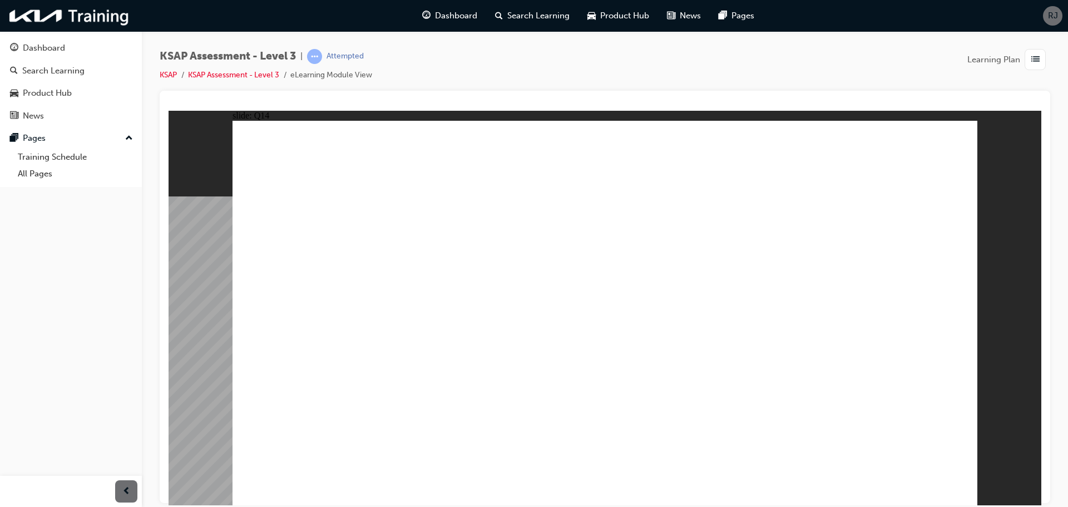
checkbox input "true"
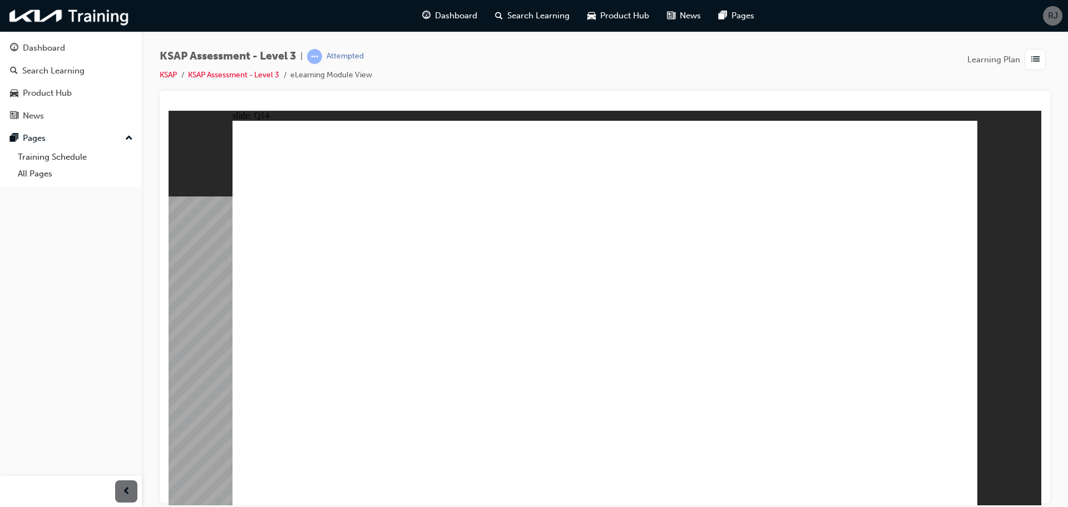
checkbox input "true"
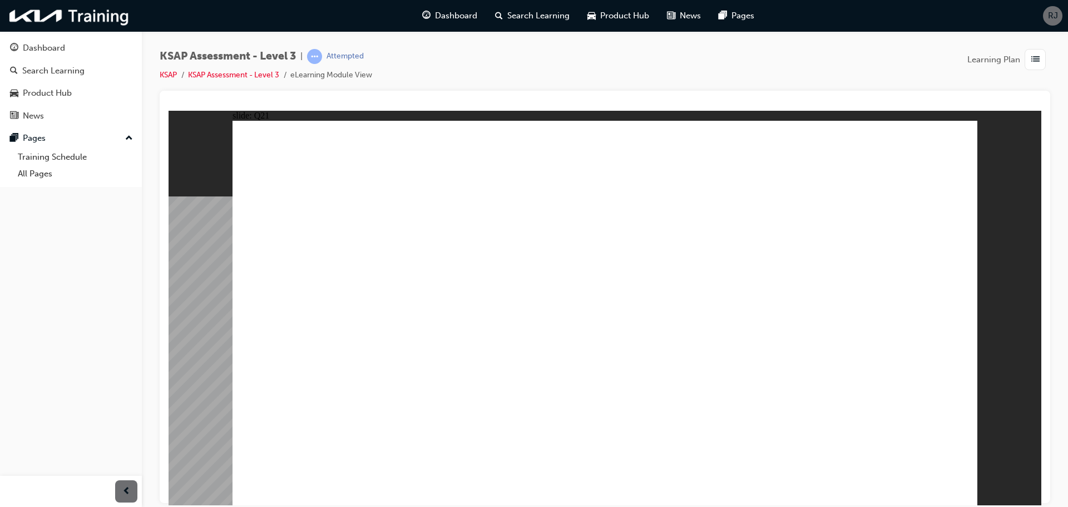
checkbox input "true"
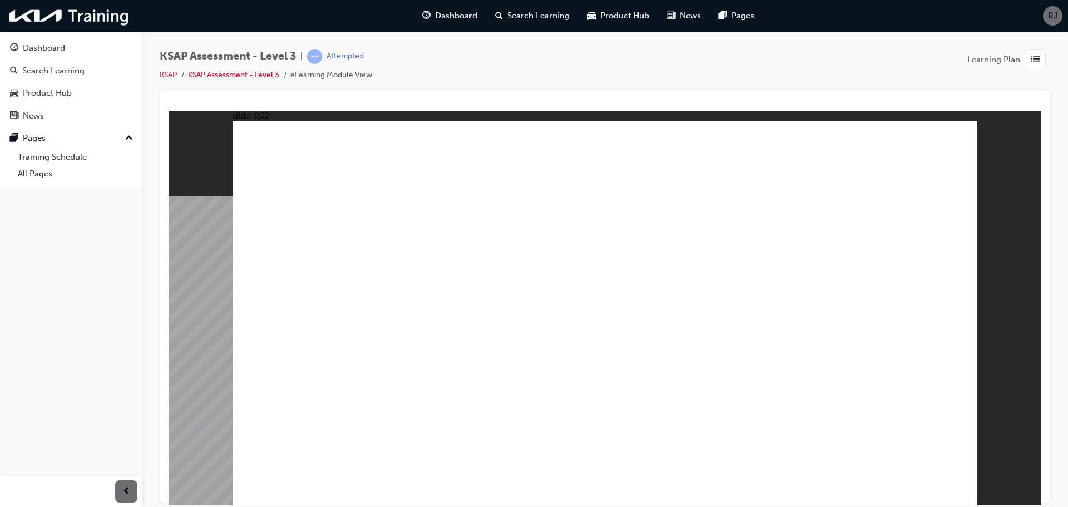
radio input "true"
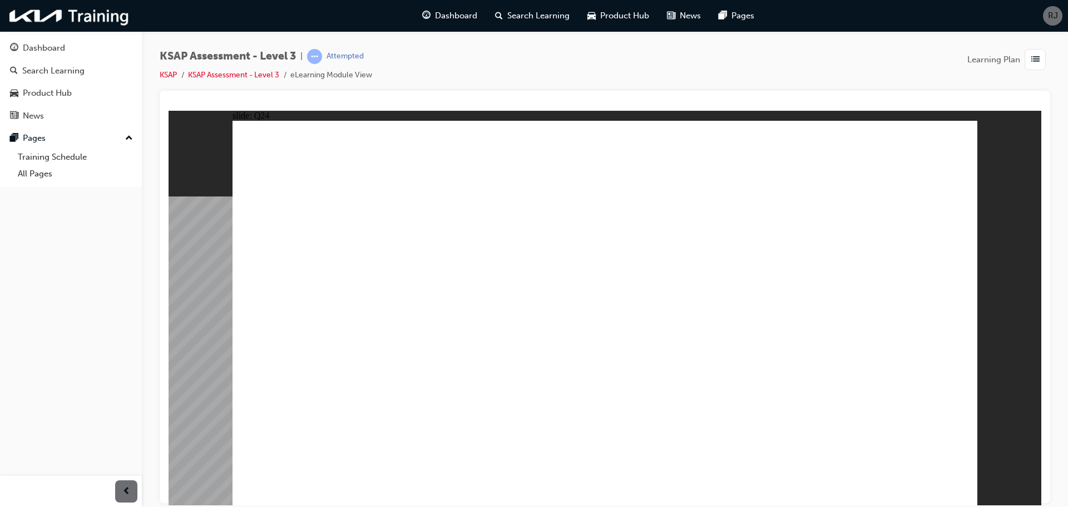
radio input "true"
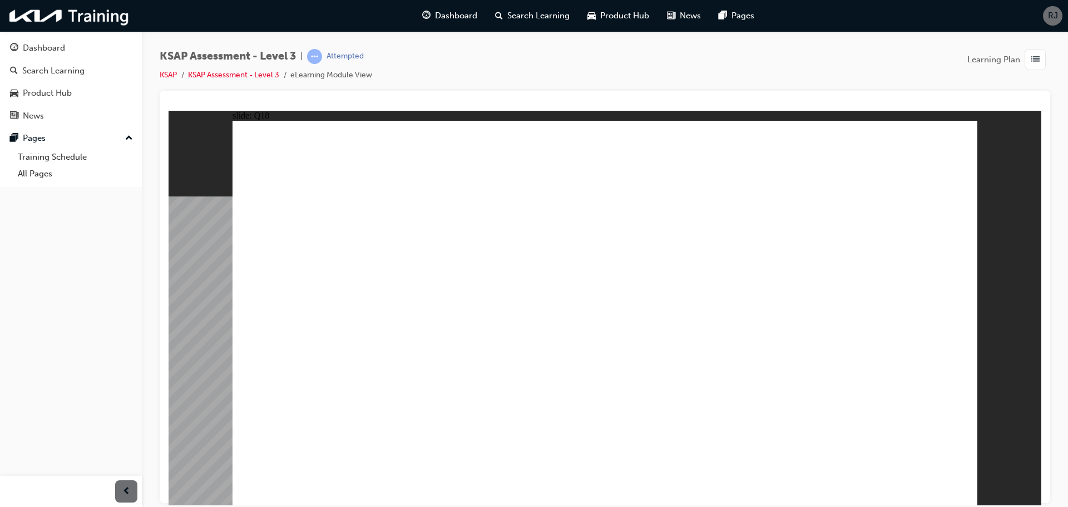
checkbox input "true"
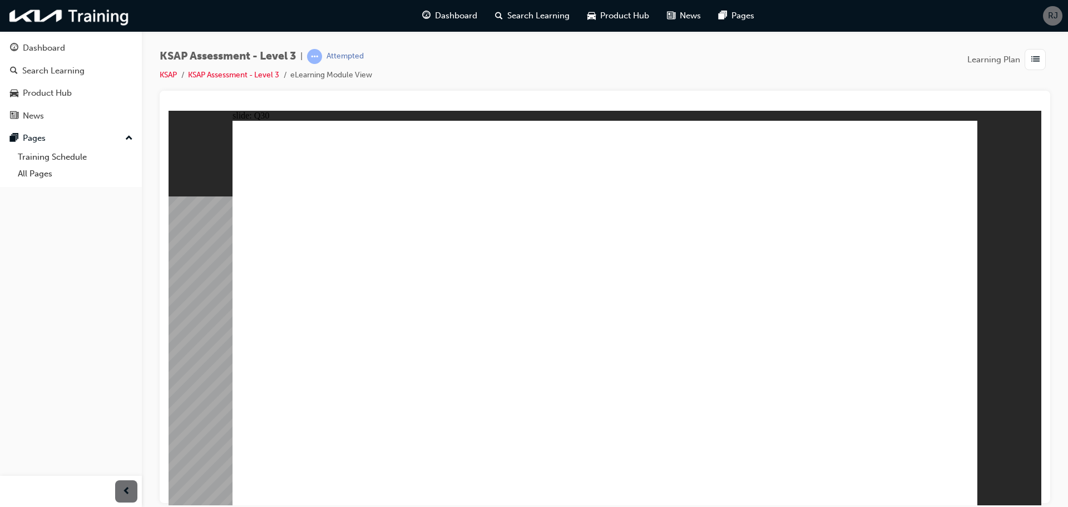
checkbox input "true"
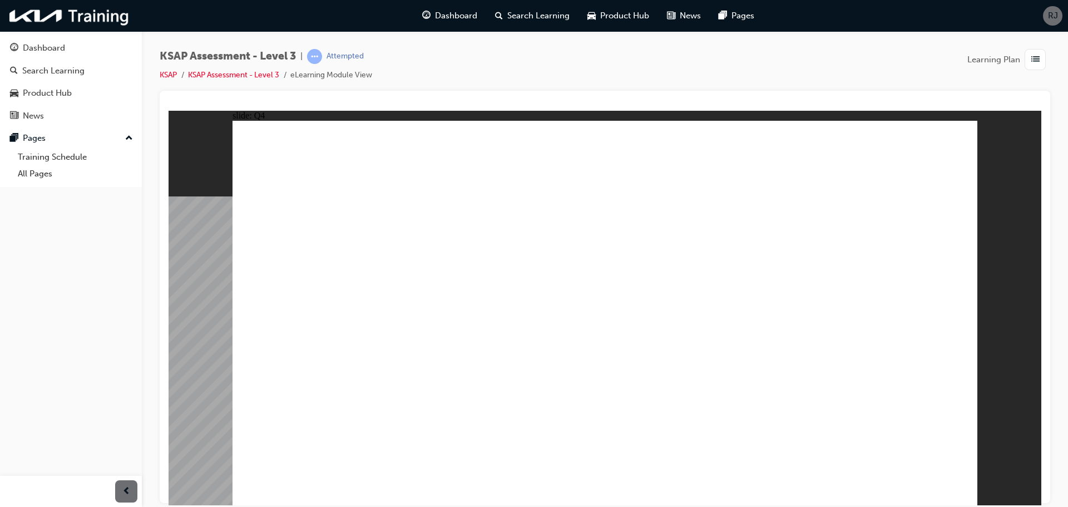
radio input "true"
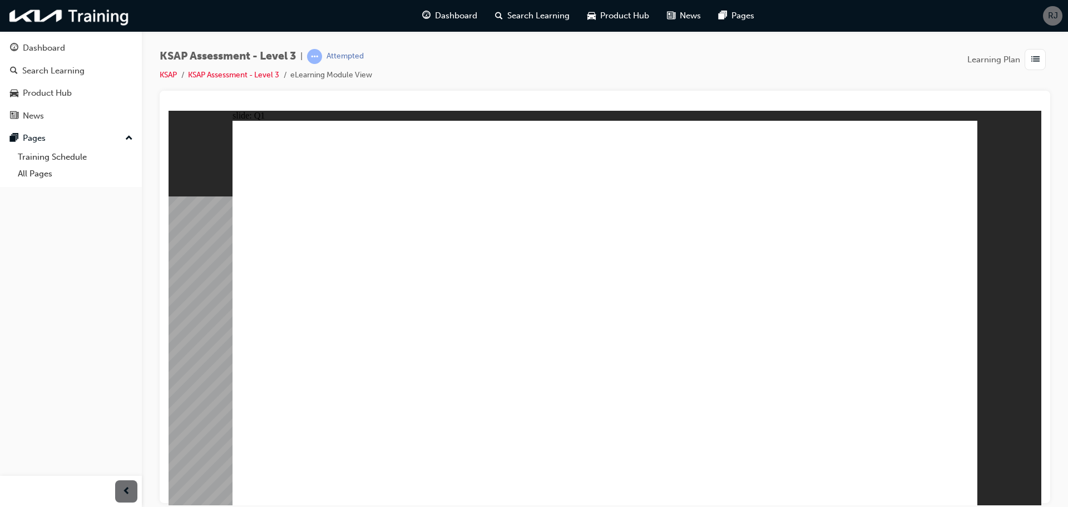
radio input "true"
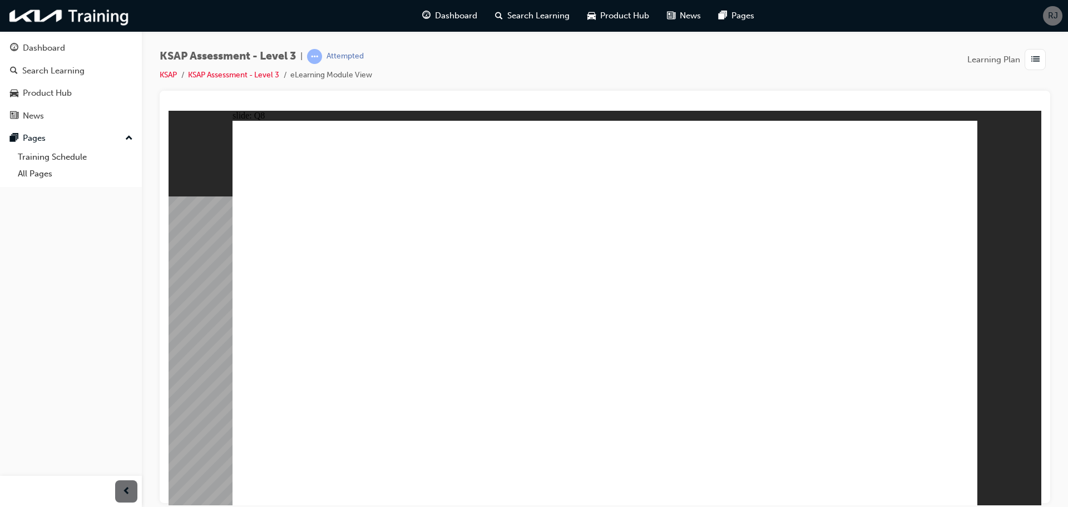
radio input "true"
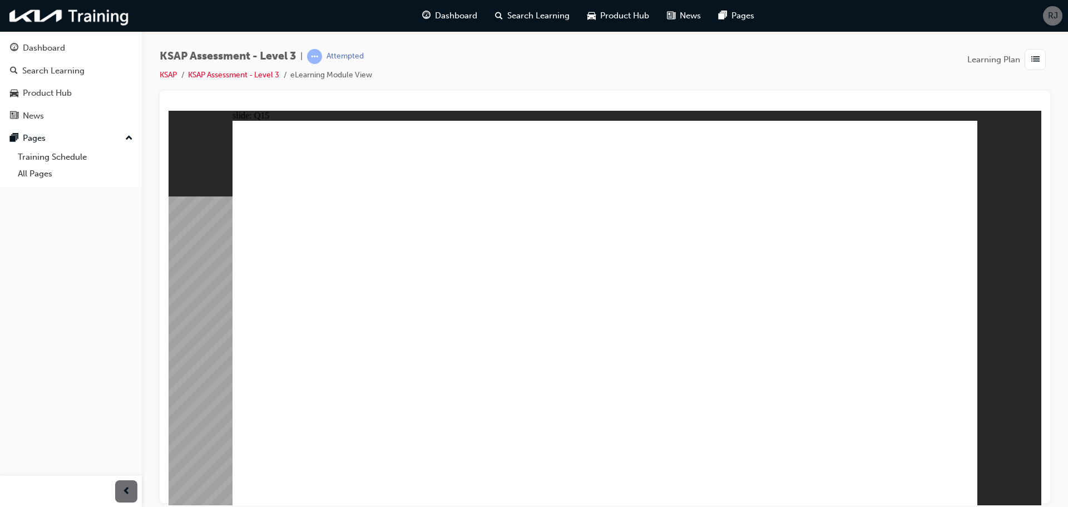
checkbox input "true"
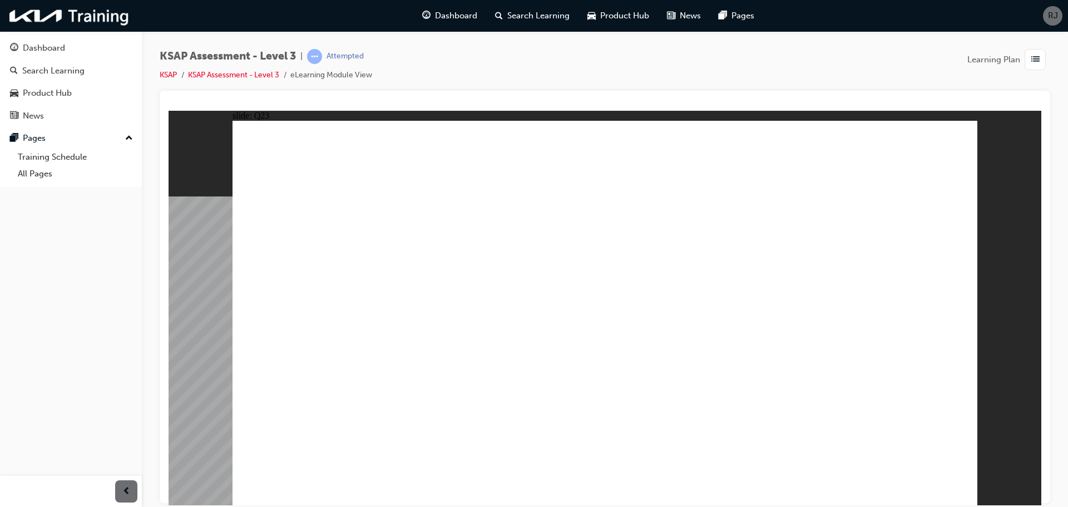
checkbox input "true"
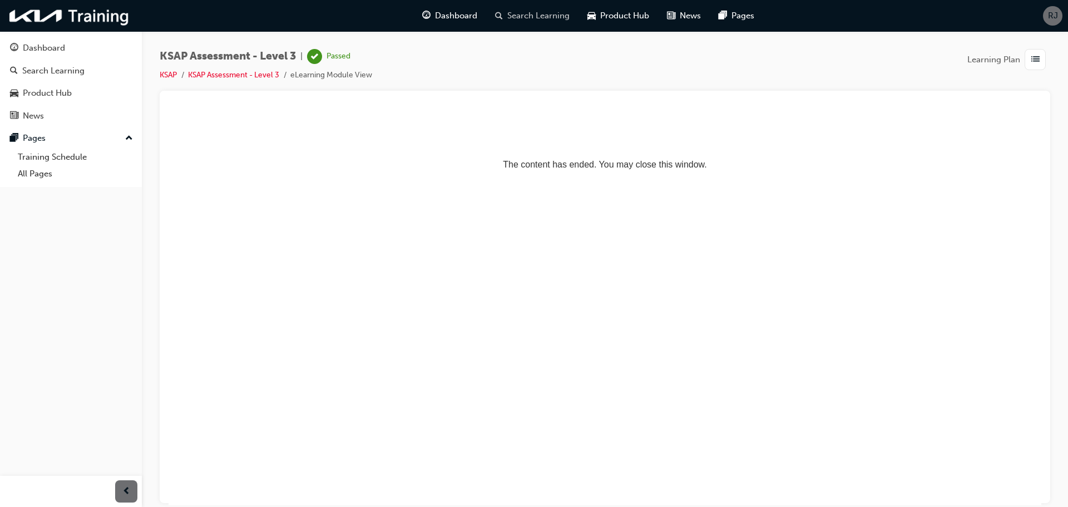
click at [537, 14] on span "Search Learning" at bounding box center [538, 15] width 62 height 13
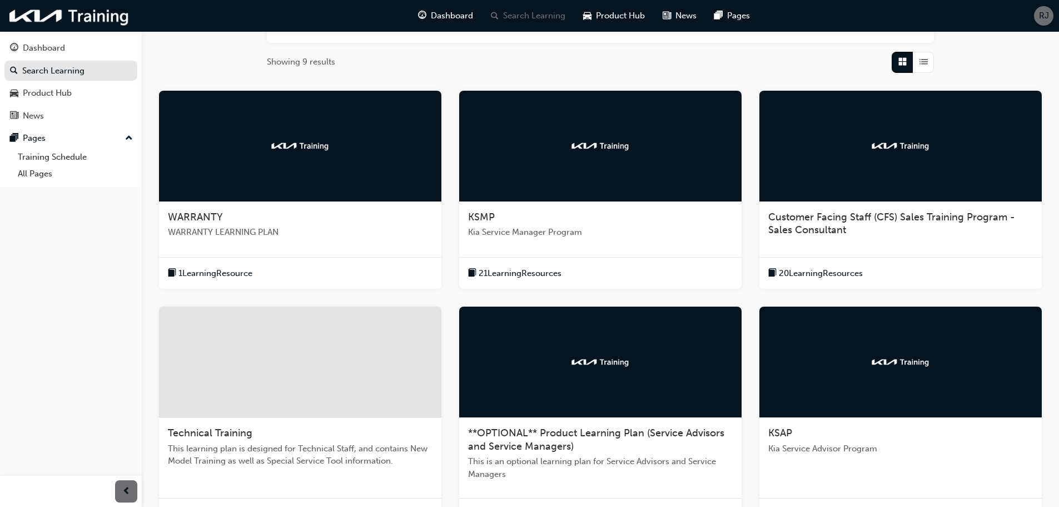
scroll to position [326, 0]
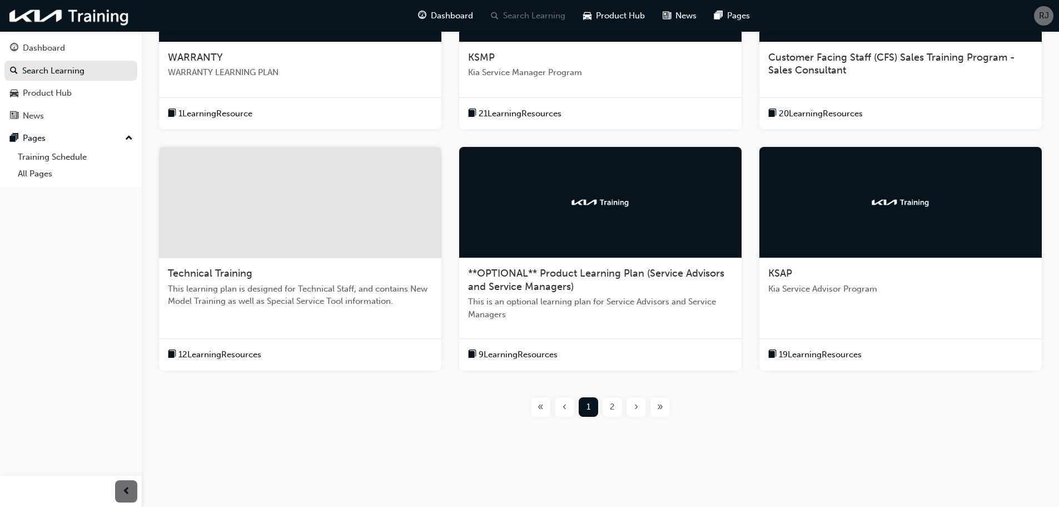
click at [824, 351] on span "19 Learning Resources" at bounding box center [820, 354] width 83 height 13
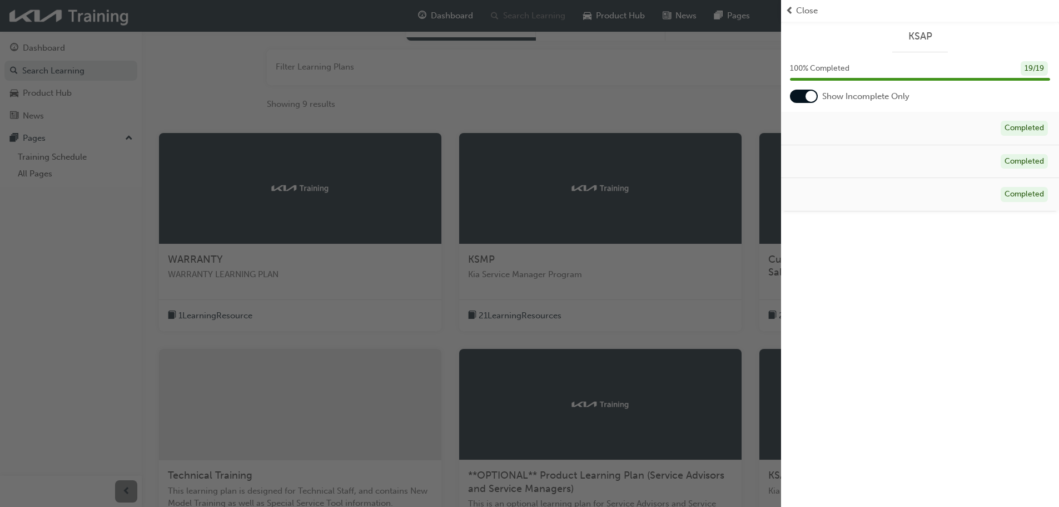
scroll to position [0, 0]
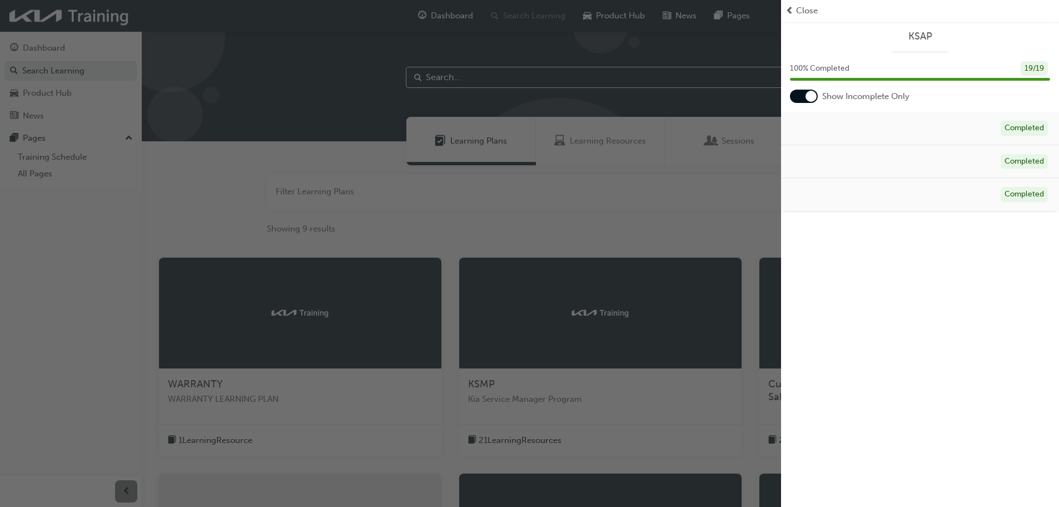
click at [447, 22] on div "button" at bounding box center [390, 253] width 781 height 507
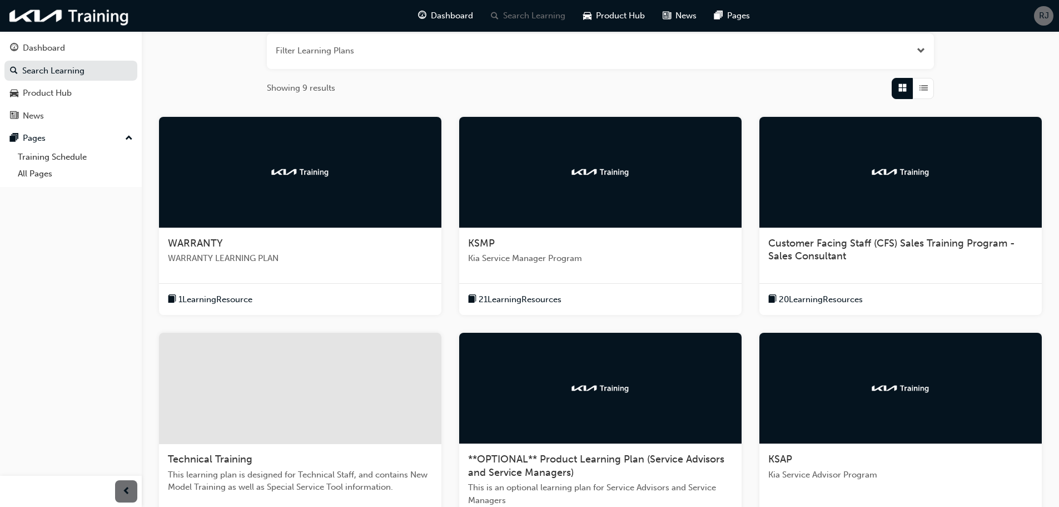
scroll to position [167, 0]
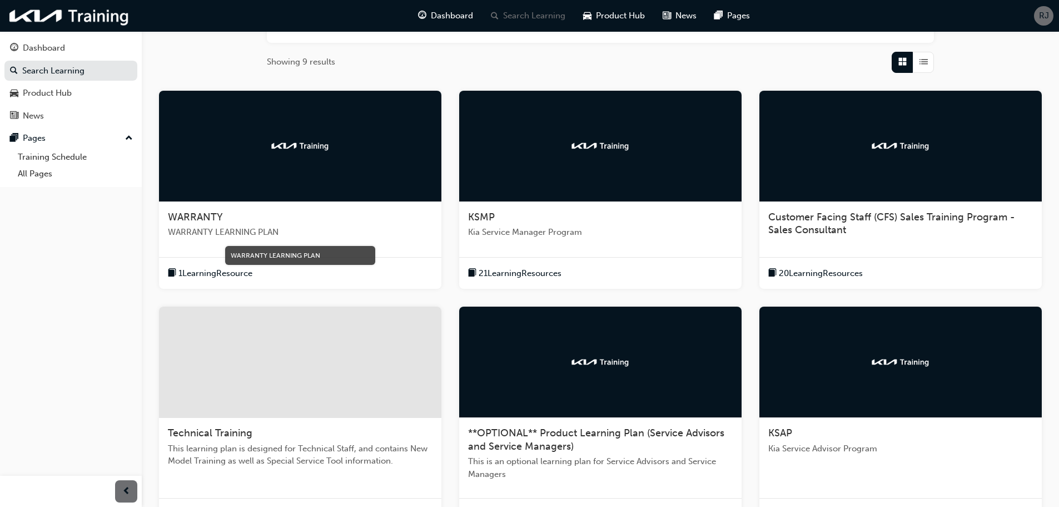
click at [229, 234] on span "WARRANTY LEARNING PLAN" at bounding box center [300, 232] width 265 height 13
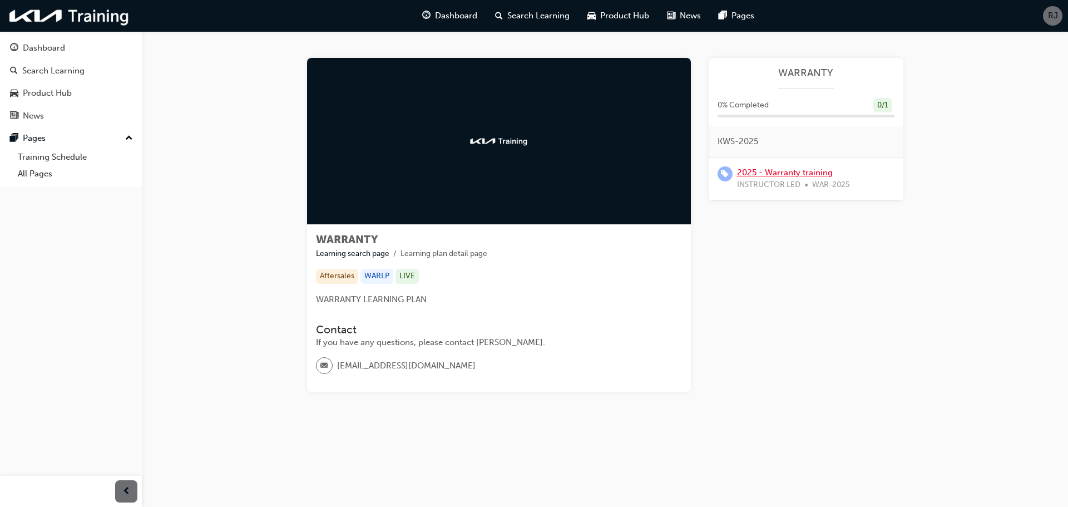
click at [786, 173] on link "2025 - Warranty training" at bounding box center [785, 172] width 96 height 10
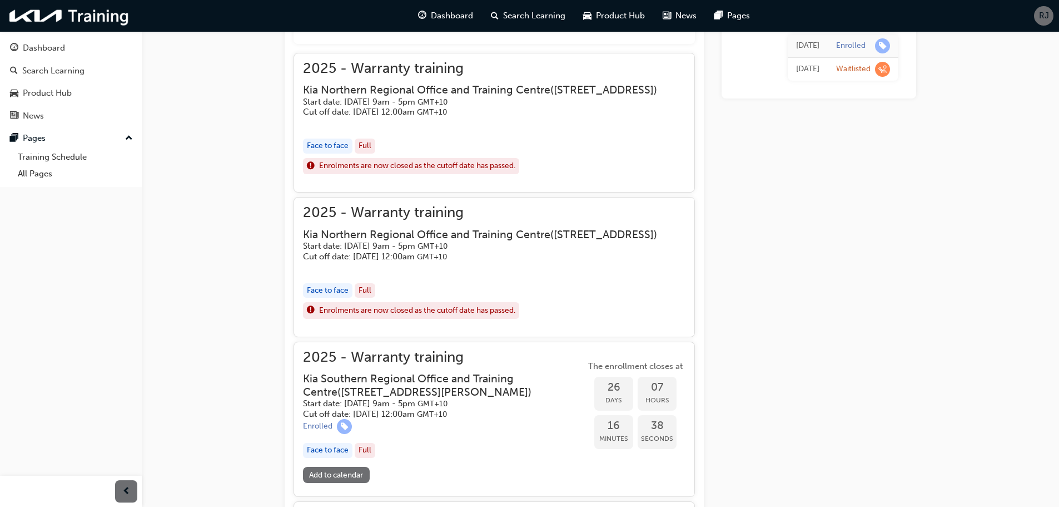
scroll to position [558, 0]
